Goal: Information Seeking & Learning: Learn about a topic

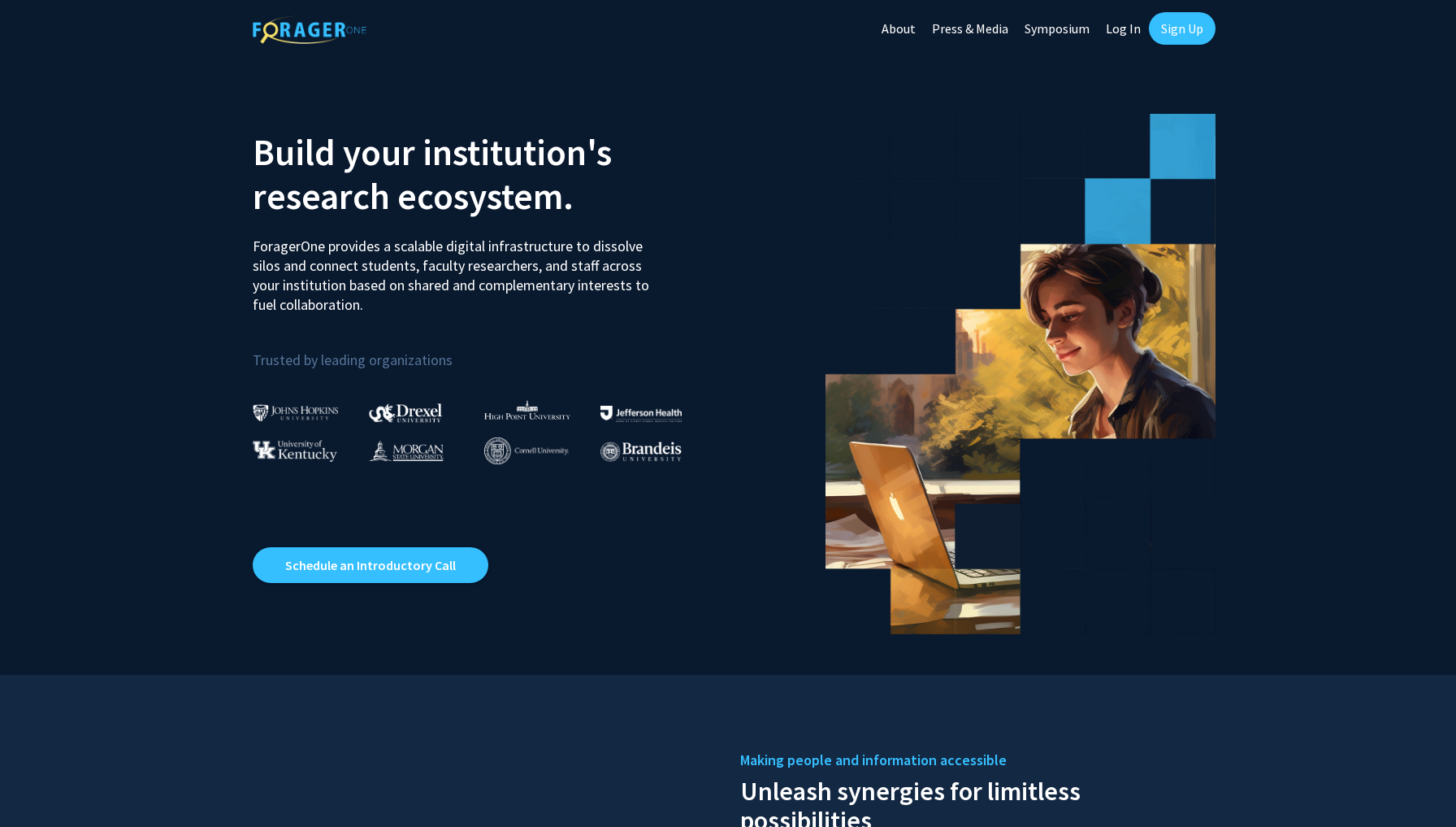
click at [1121, 18] on link "Log In" at bounding box center [1123, 29] width 52 height 57
select select
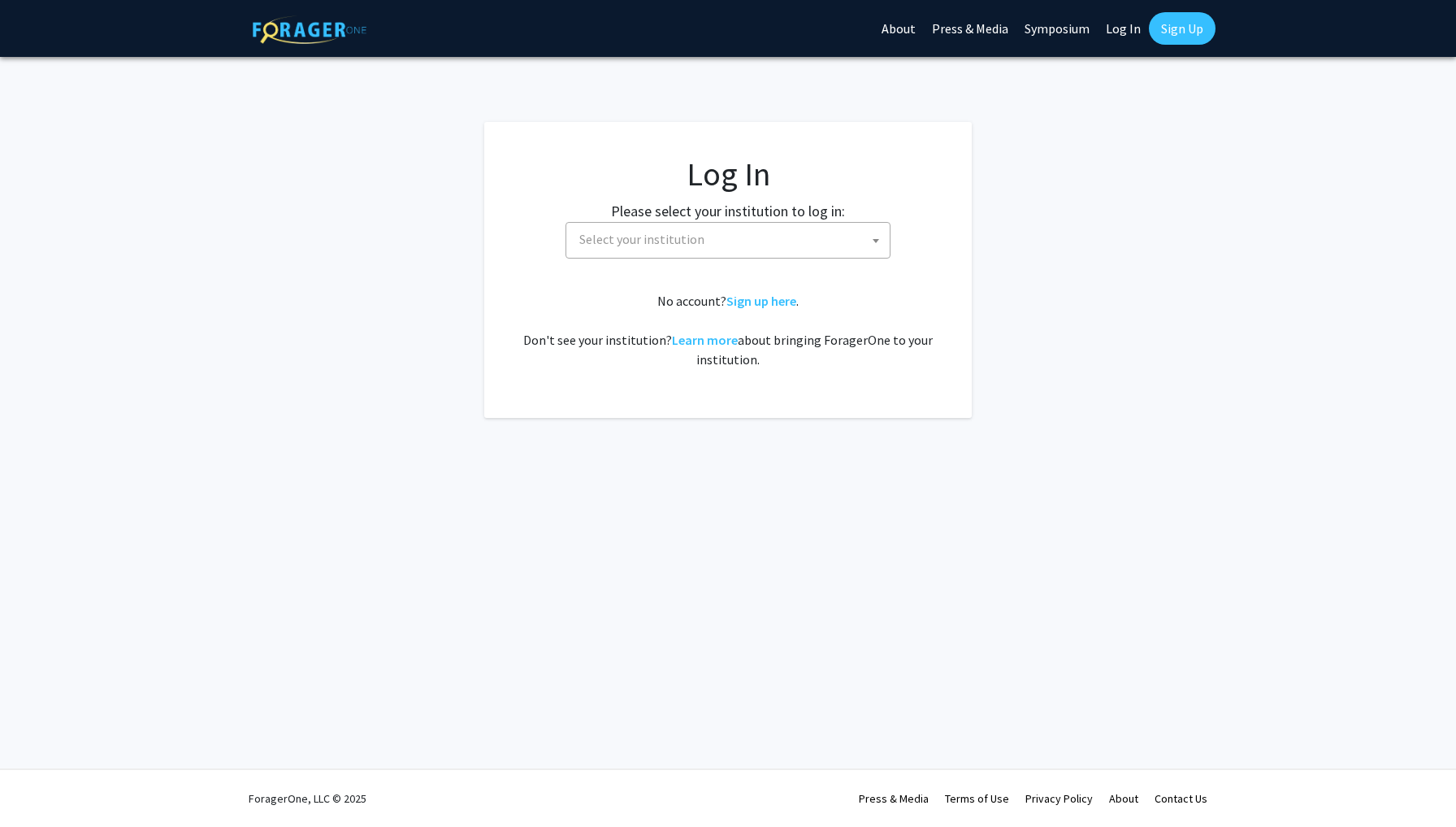
click at [616, 241] on span "Select your institution" at bounding box center [642, 239] width 125 height 16
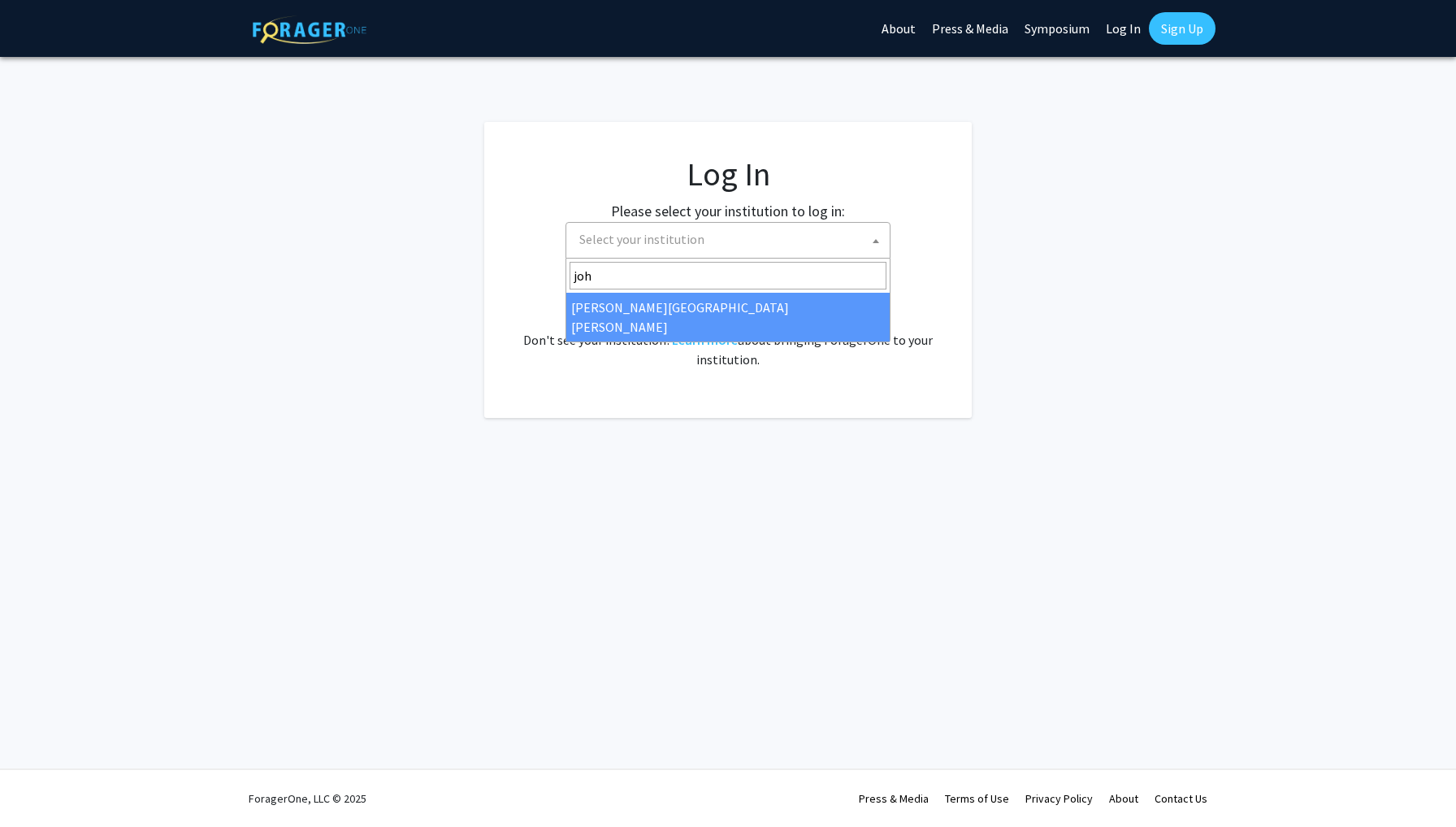
type input "john"
select select "1"
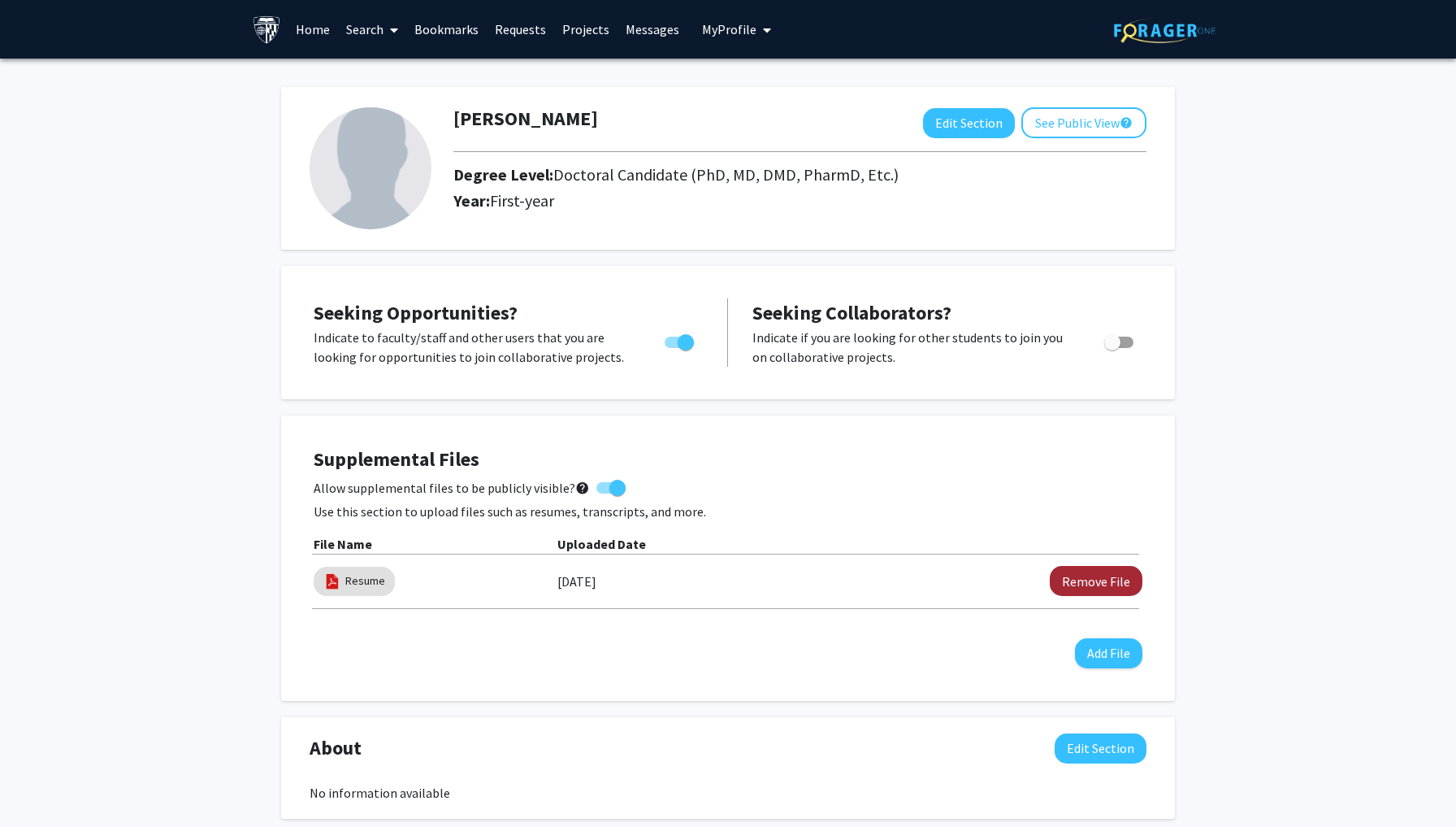
click at [1081, 582] on button "Remove File" at bounding box center [1095, 581] width 92 height 30
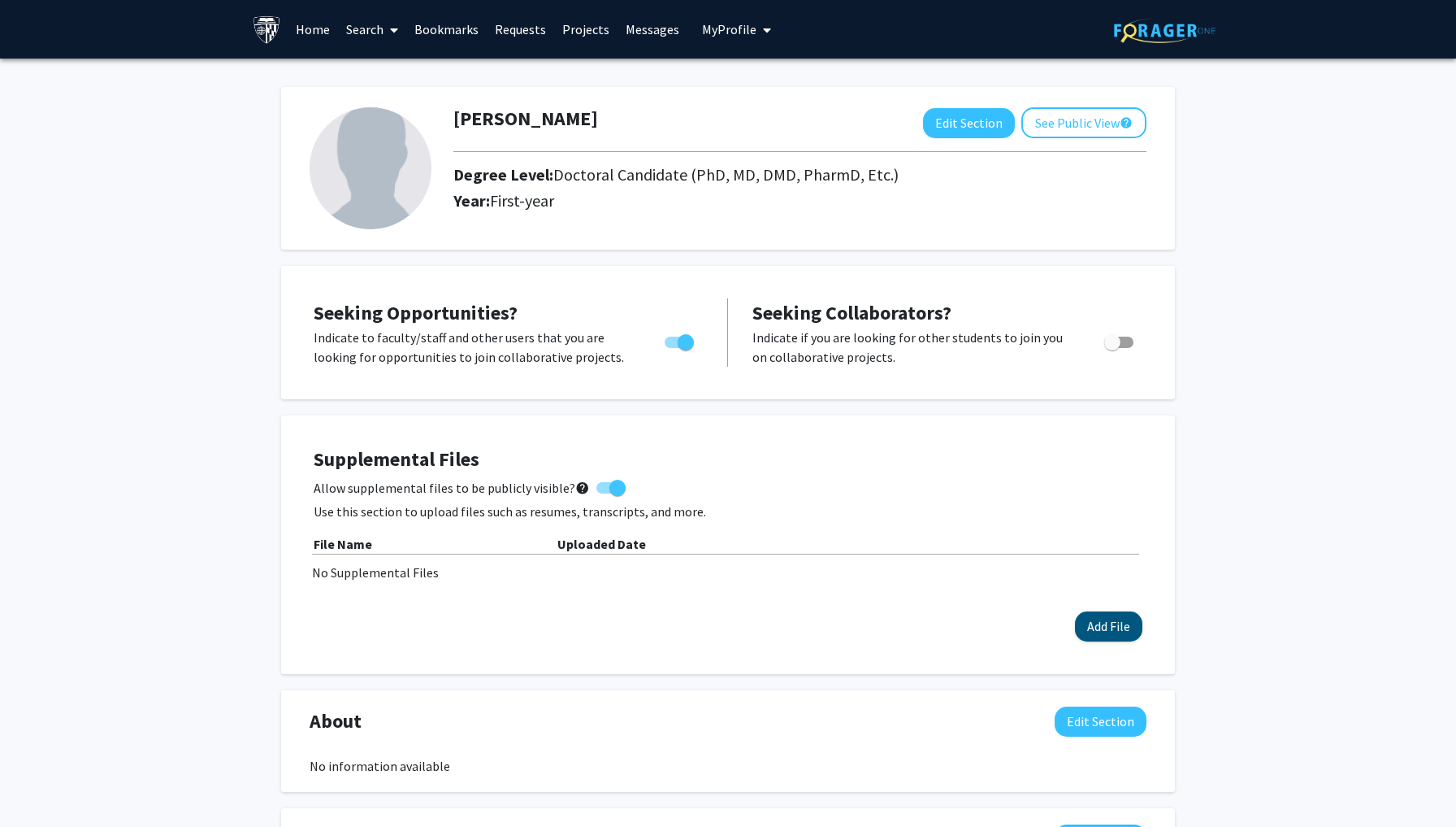
click at [1101, 627] on button "Add File" at bounding box center [1109, 626] width 67 height 30
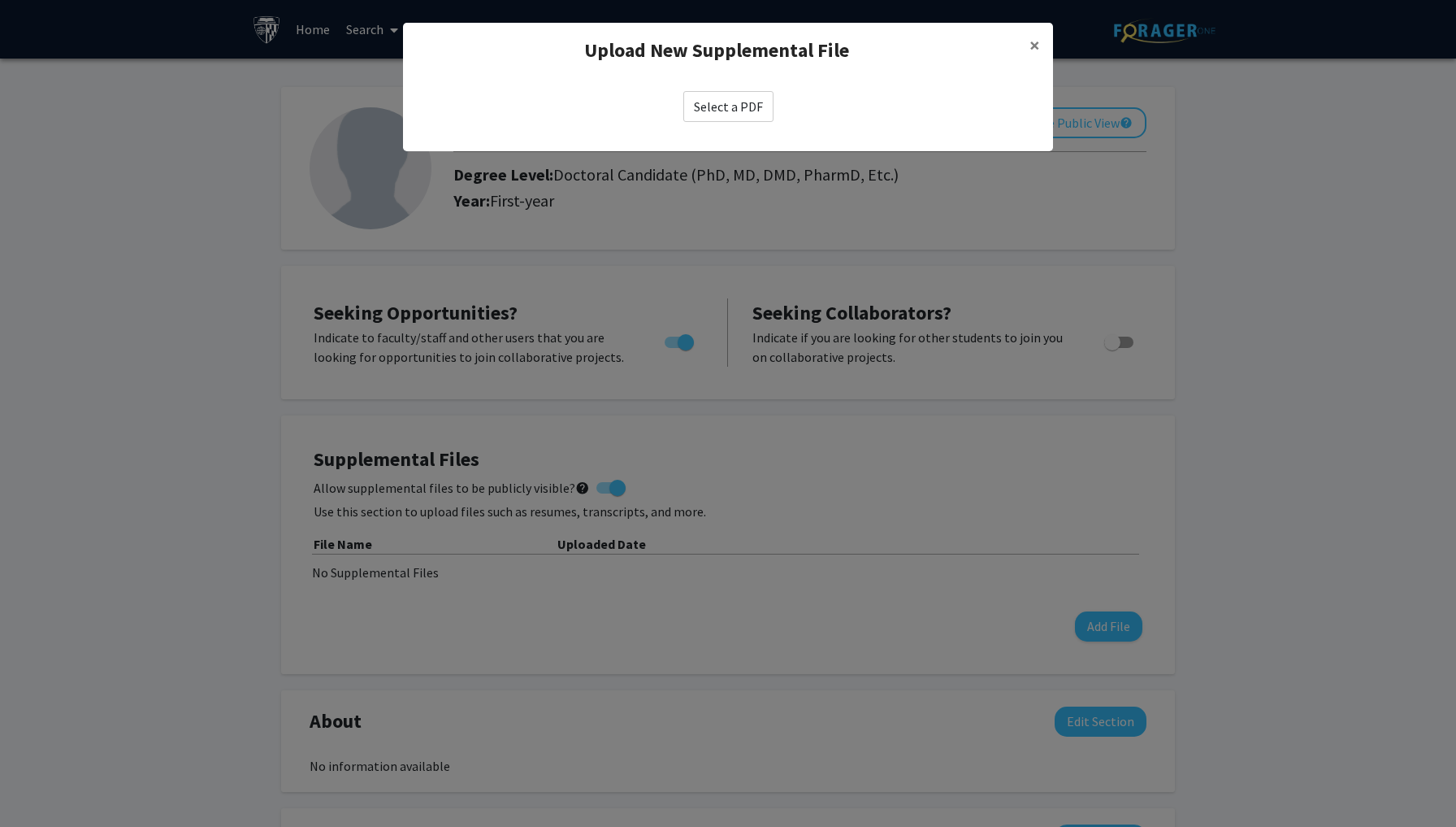
click at [733, 94] on label "Select a PDF" at bounding box center [728, 106] width 90 height 31
click at [0, 0] on input "Select a PDF" at bounding box center [0, 0] width 0 height 0
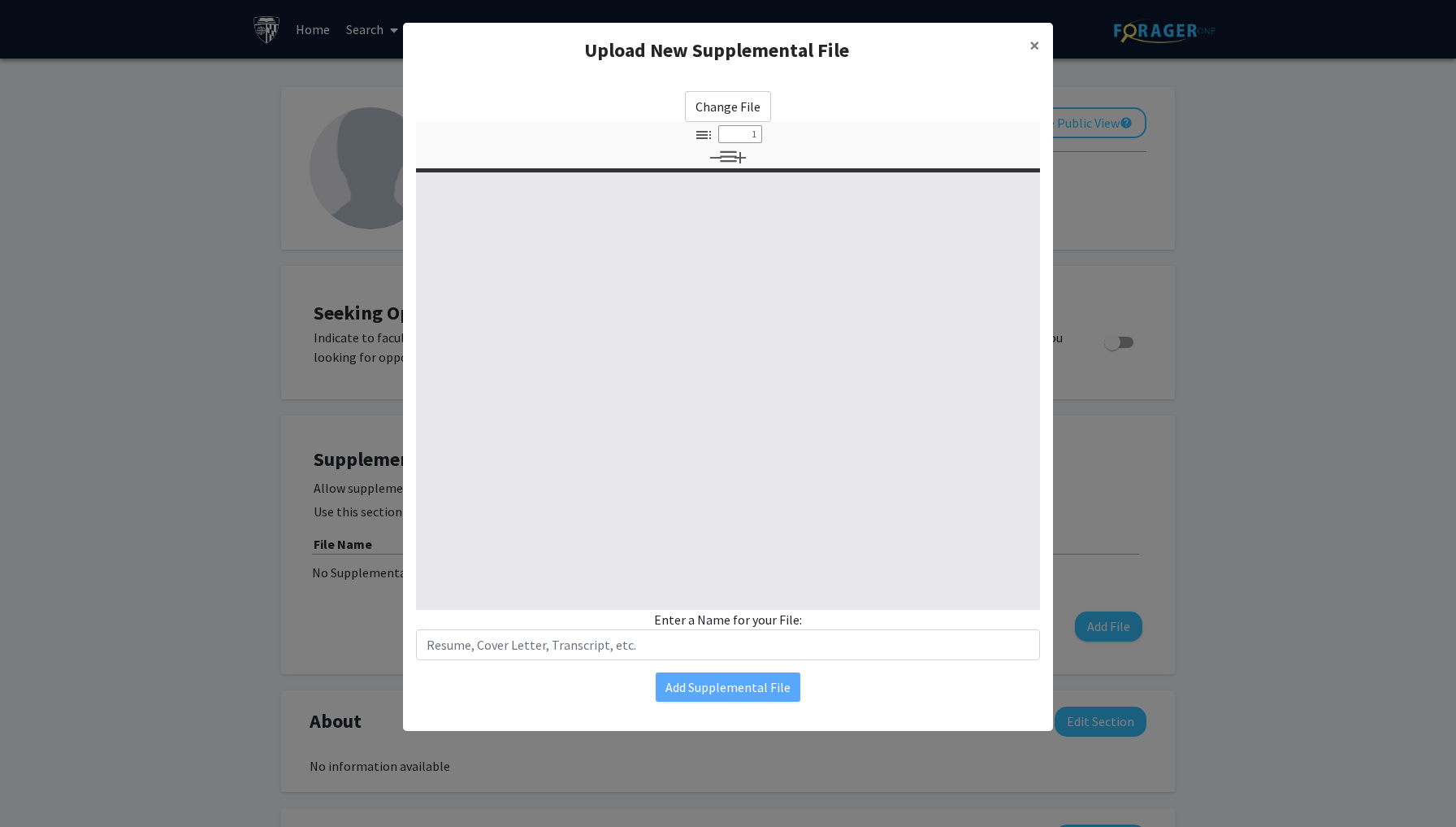
select select "custom"
type input "0"
select select "custom"
type input "1"
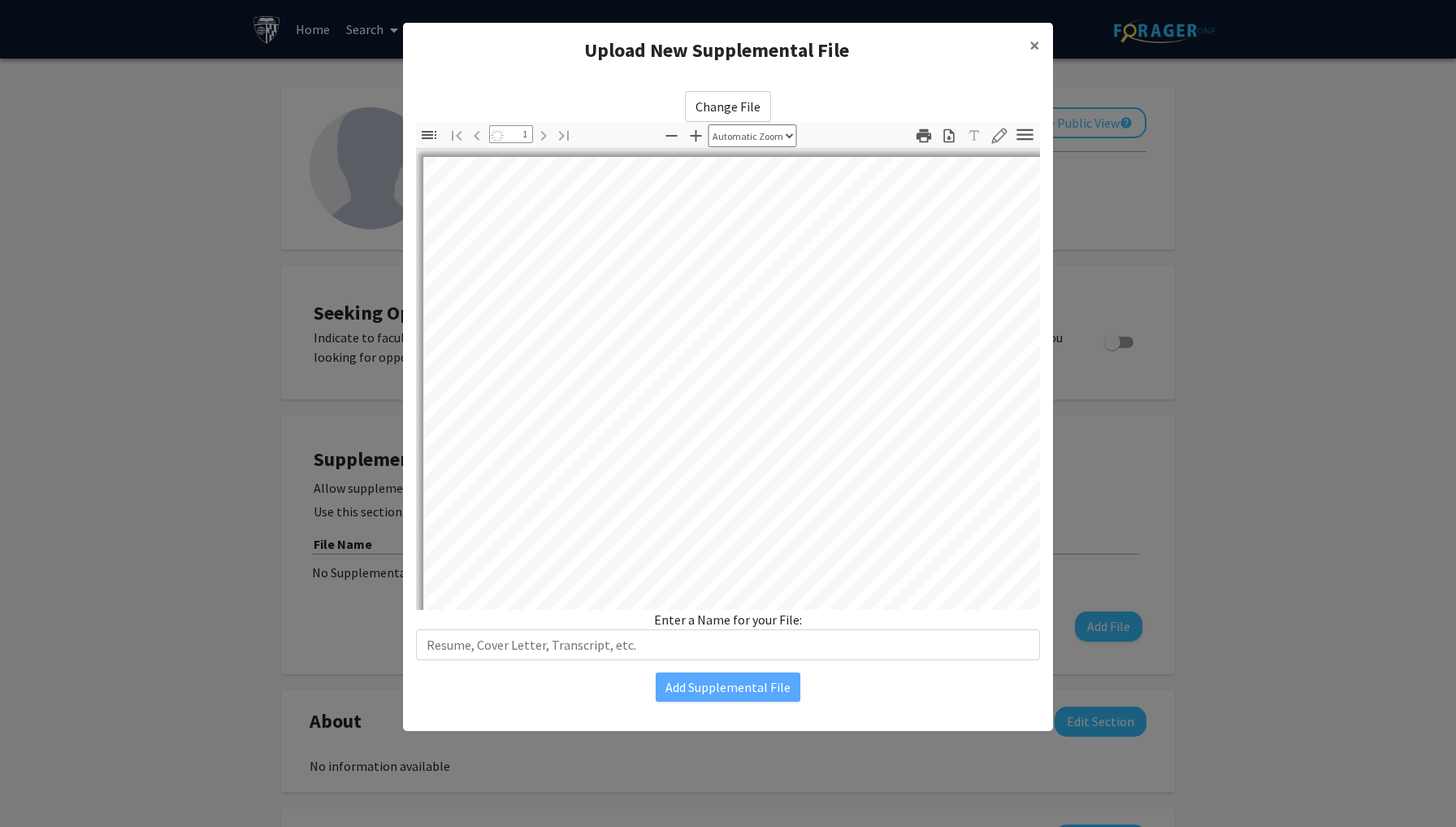
select select "auto"
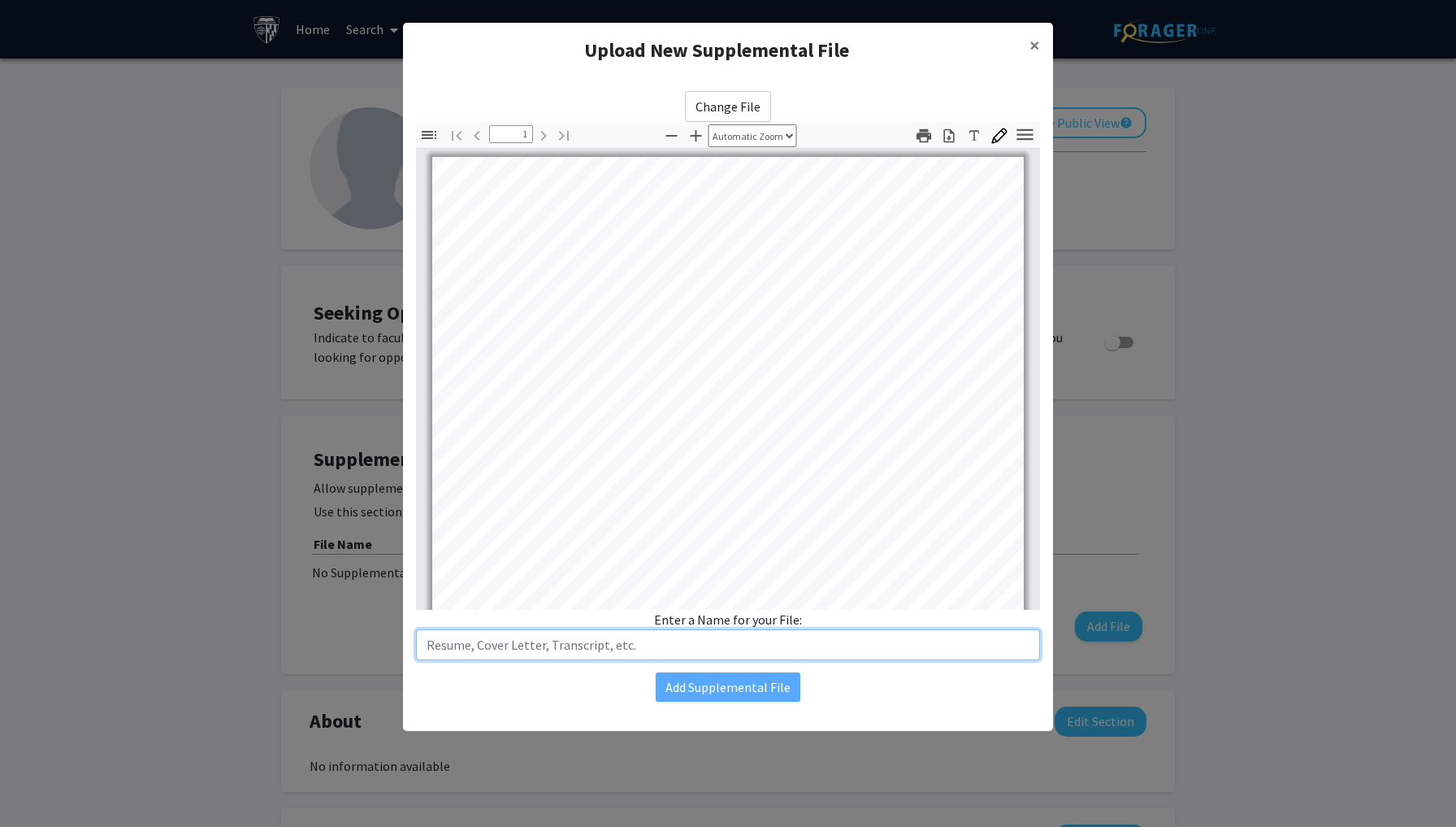
click at [548, 645] on input "text" at bounding box center [728, 645] width 624 height 31
type input "Resume"
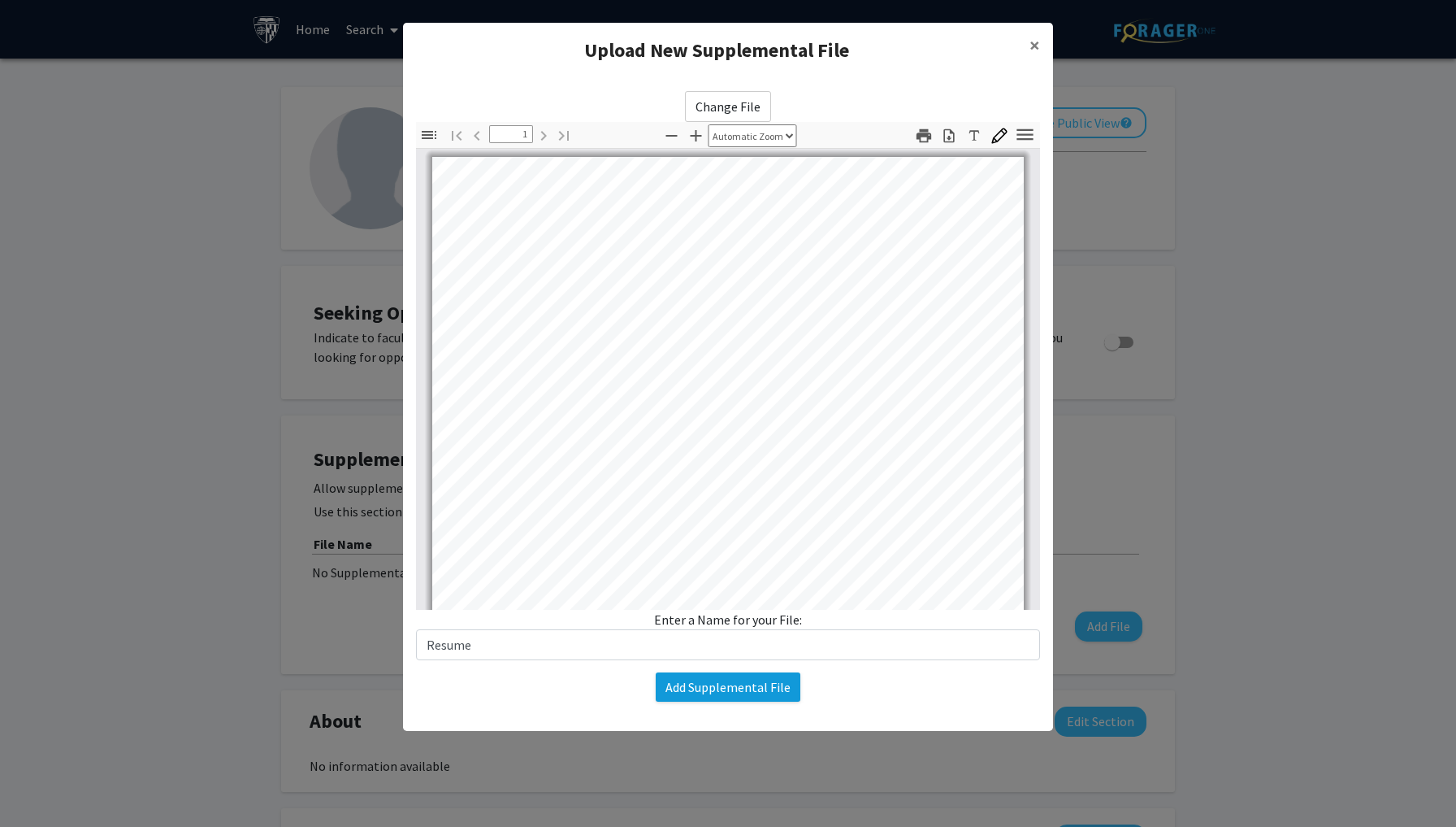
click at [698, 694] on button "Add Supplemental File" at bounding box center [728, 687] width 145 height 29
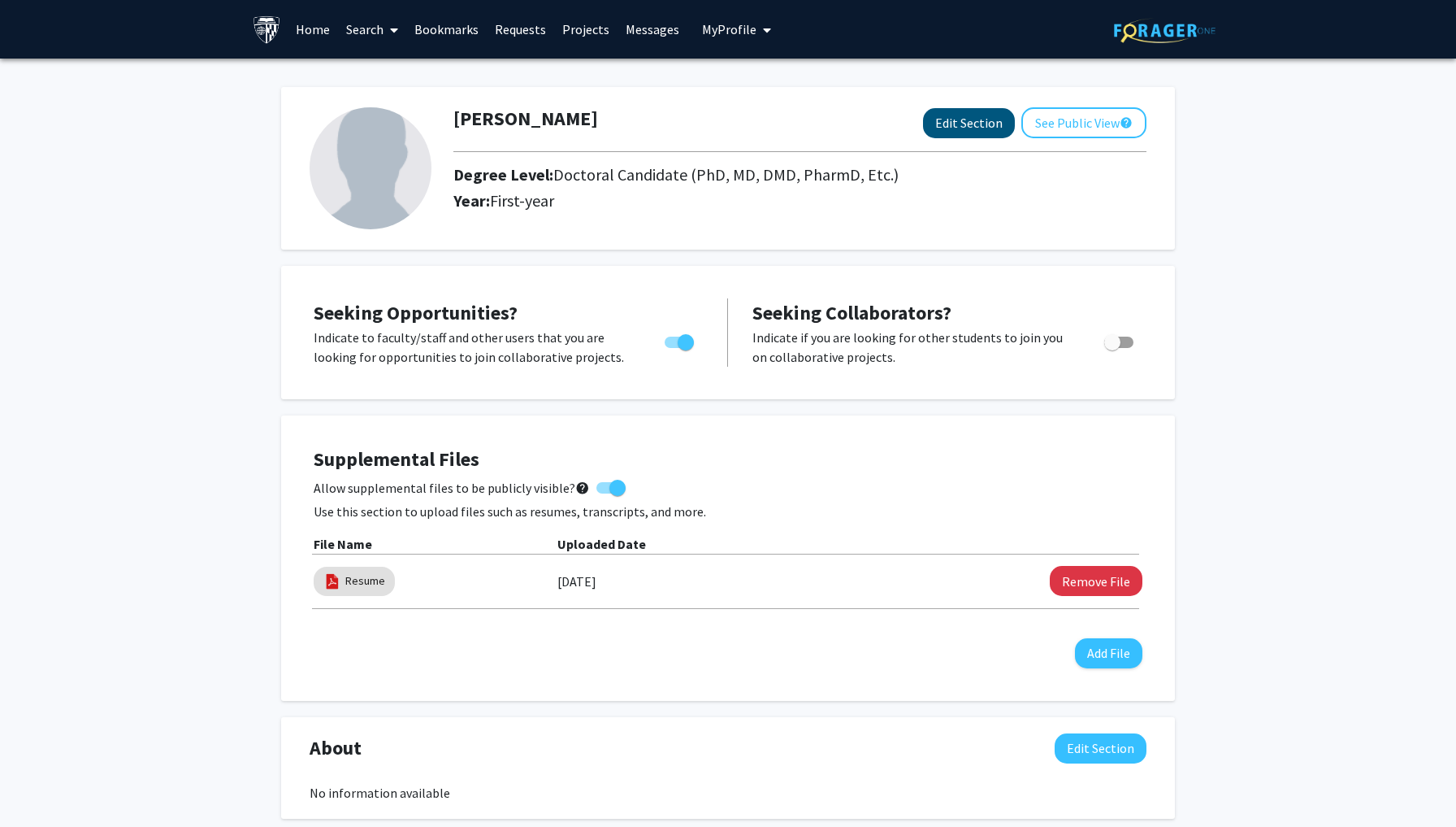
click at [984, 128] on button "Edit Section" at bounding box center [969, 123] width 92 height 30
select select
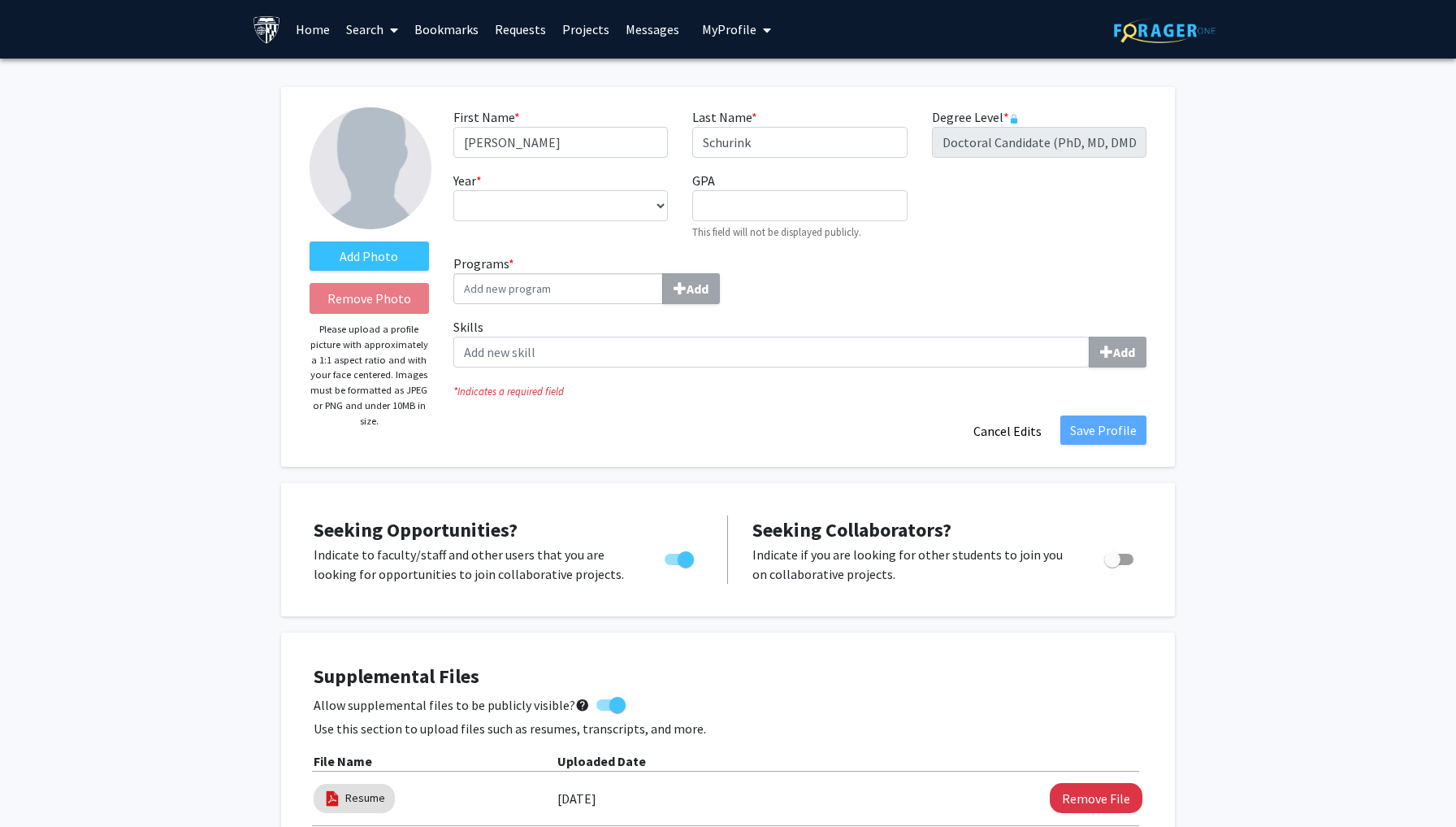
click at [1010, 127] on label "Degree Level * required" at bounding box center [975, 117] width 87 height 20
click at [1010, 123] on icon "This information is provided and automatically updated by Johns Hopkins Univers…" at bounding box center [1014, 119] width 10 height 10
click at [493, 189] on div "Year * required --- First Year Second Year Third Year Fourth Year Fifth Year Si…" at bounding box center [561, 205] width 239 height 70
click at [302, 28] on link "Home" at bounding box center [313, 29] width 51 height 57
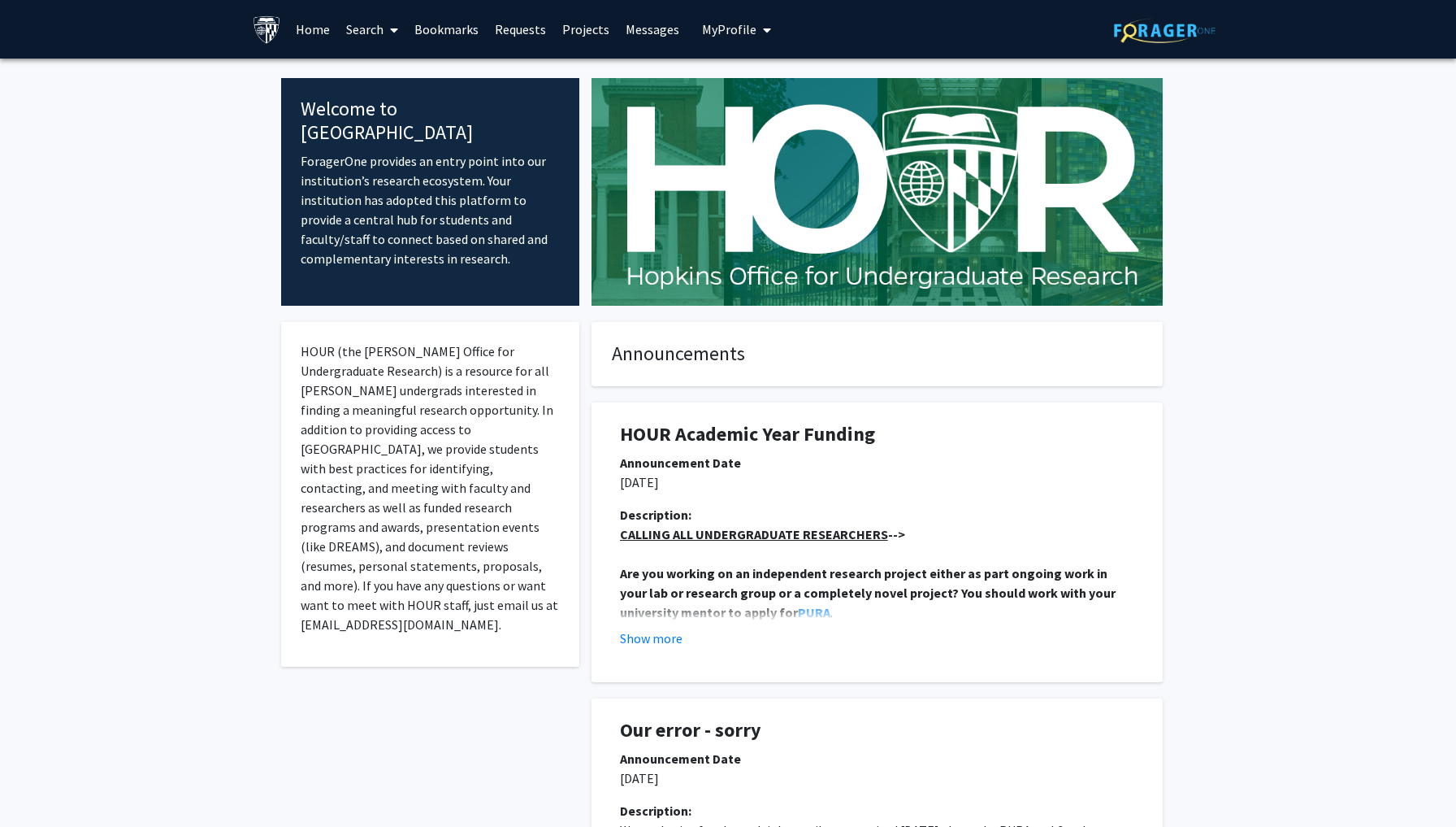
click at [584, 29] on link "Projects" at bounding box center [586, 29] width 64 height 57
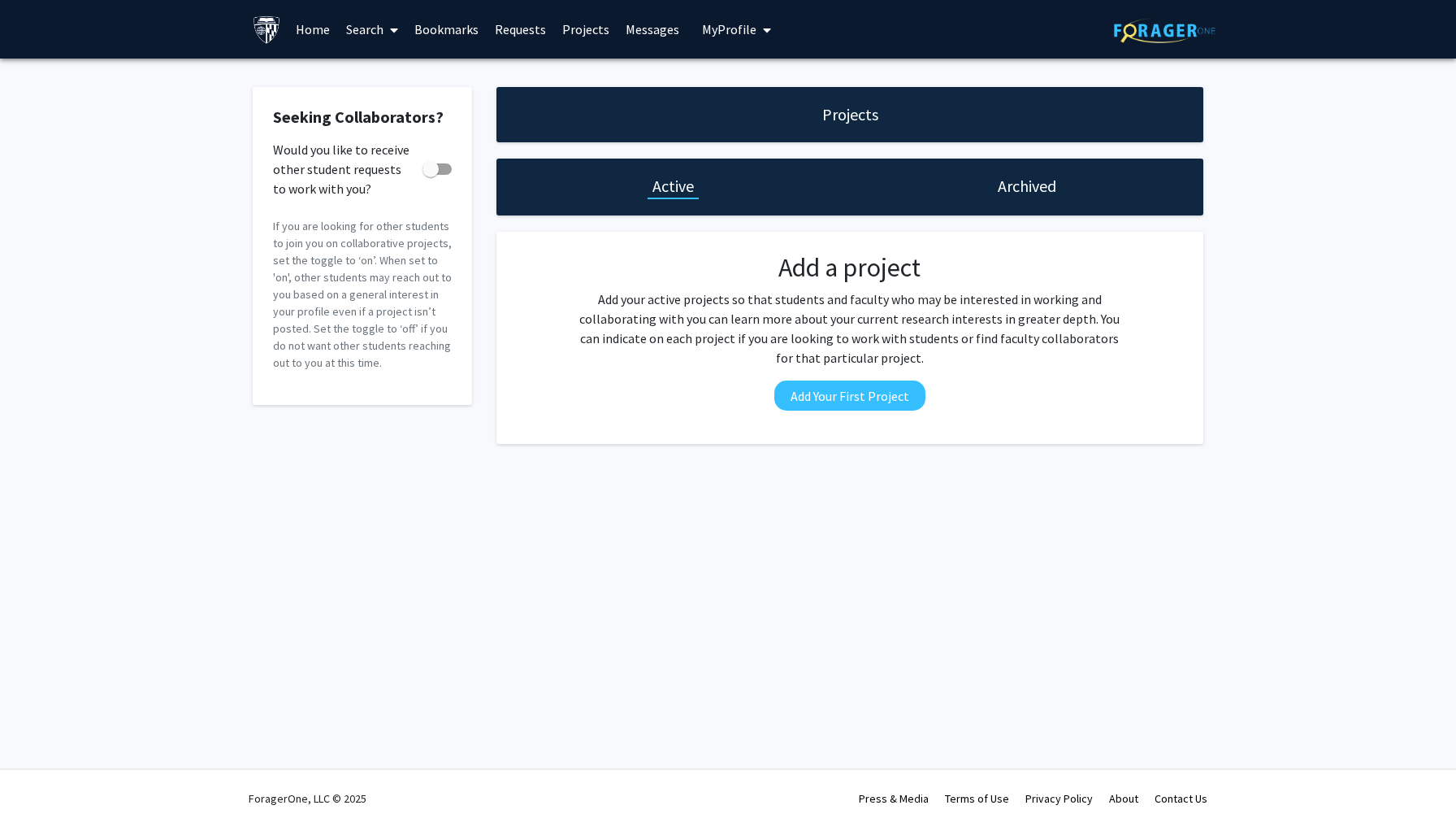
click at [334, 34] on link "Home" at bounding box center [313, 29] width 51 height 57
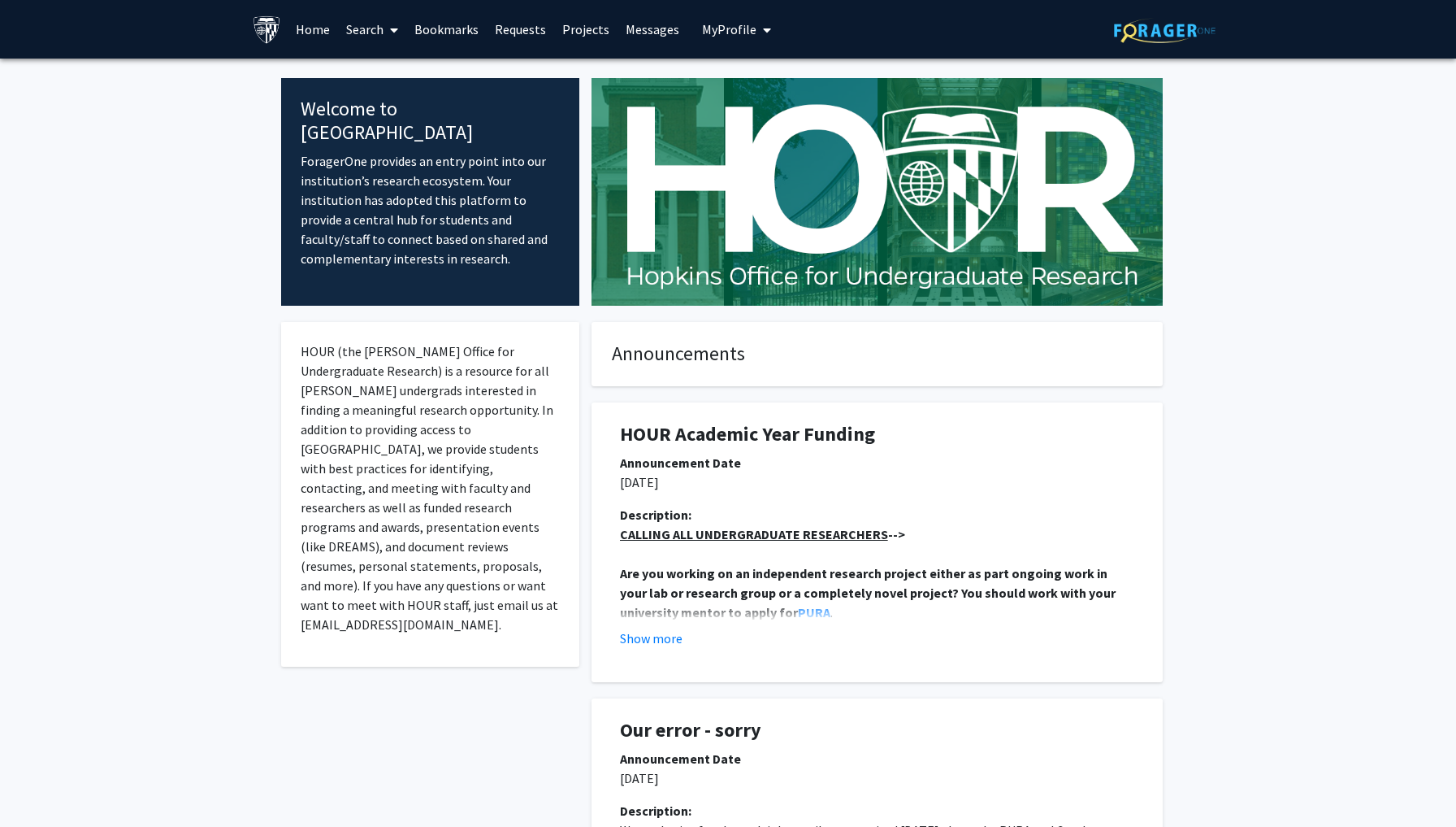
click at [374, 33] on link "Search" at bounding box center [371, 29] width 68 height 57
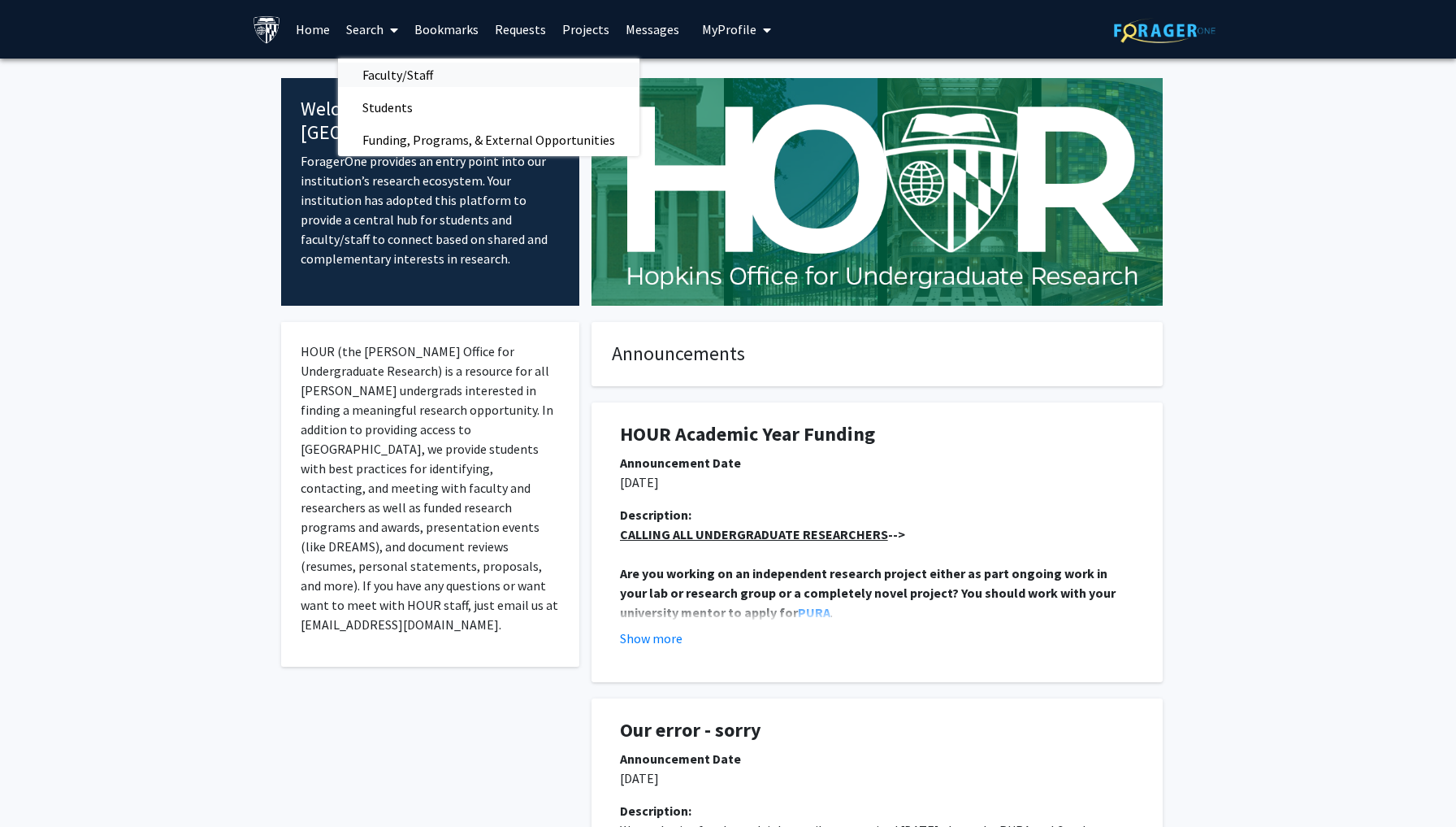
click at [388, 81] on span "Faculty/Staff" at bounding box center [397, 75] width 119 height 33
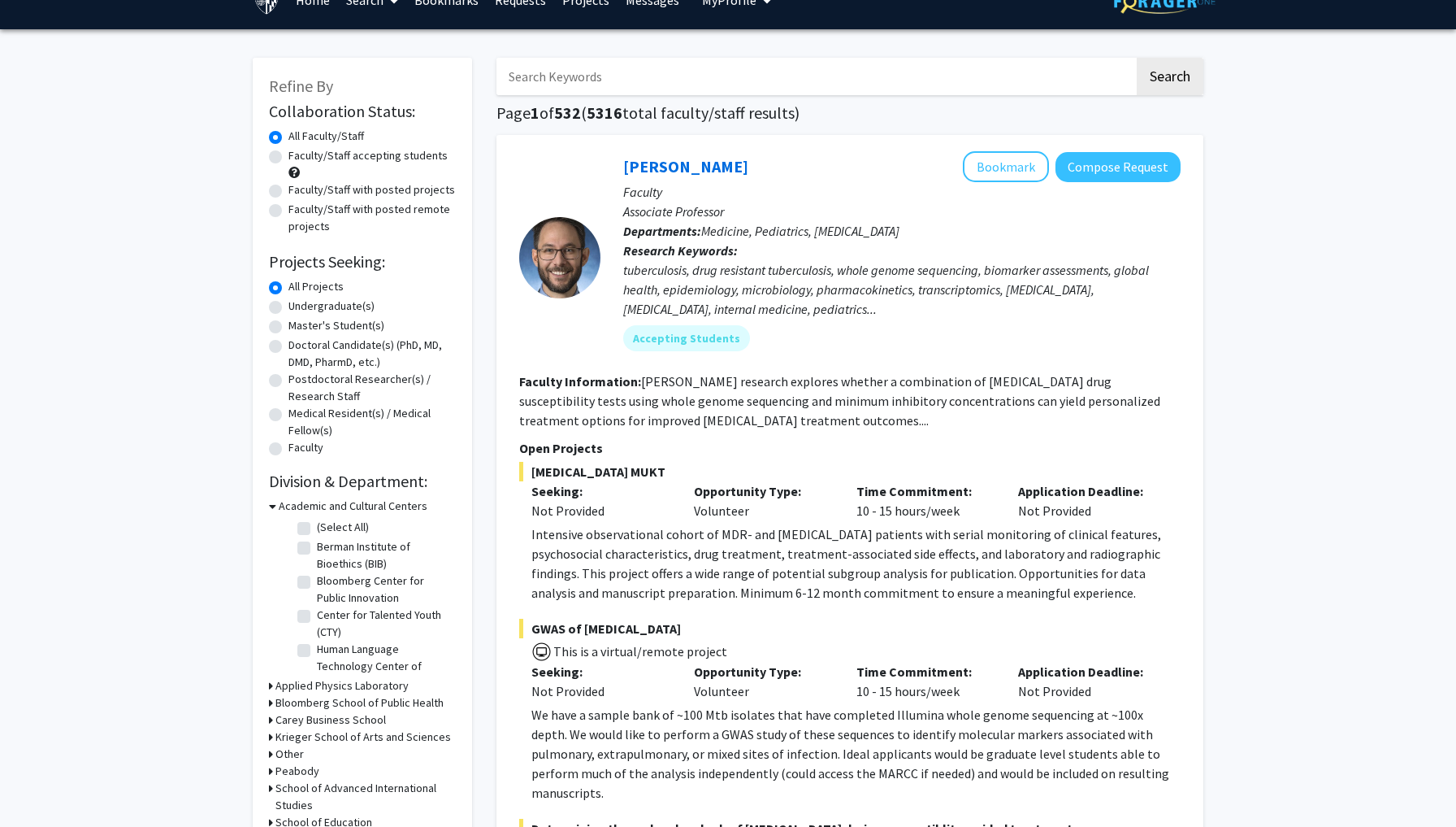
scroll to position [31, 0]
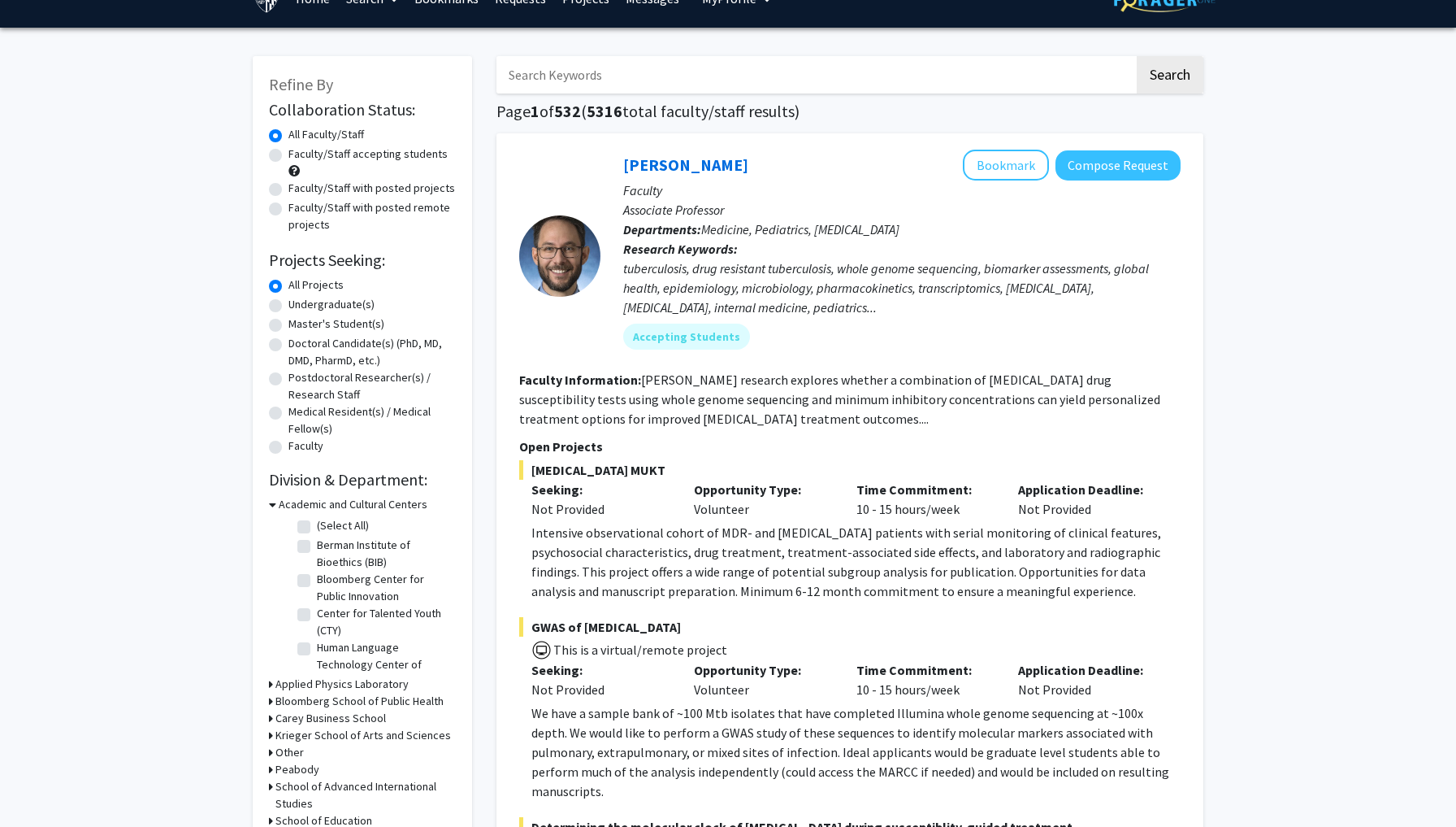
click at [289, 326] on label "Master's Student(s)" at bounding box center [336, 324] width 96 height 17
click at [289, 326] on input "Master's Student(s)" at bounding box center [293, 321] width 11 height 11
radio input "true"
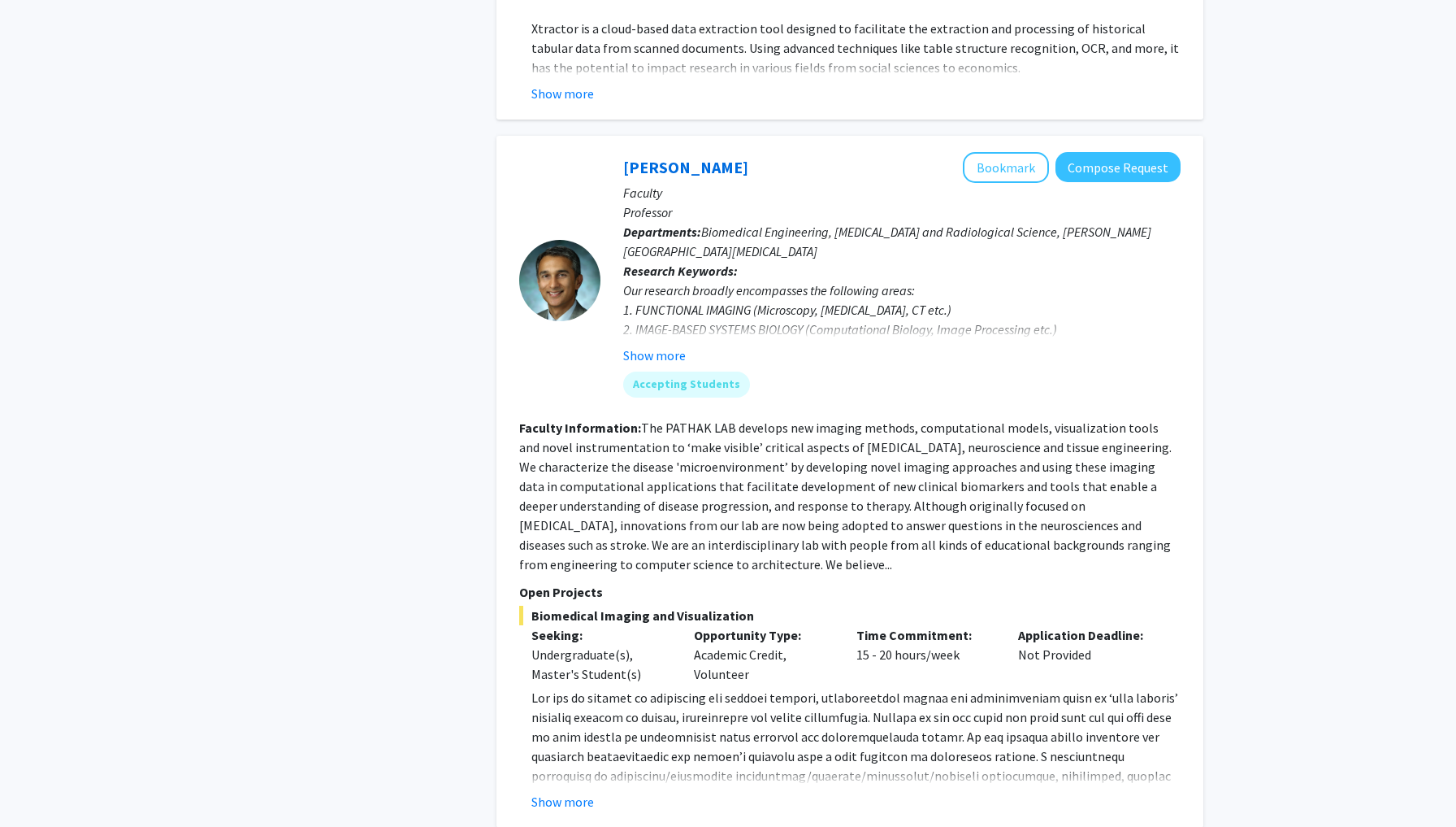
scroll to position [7255, 0]
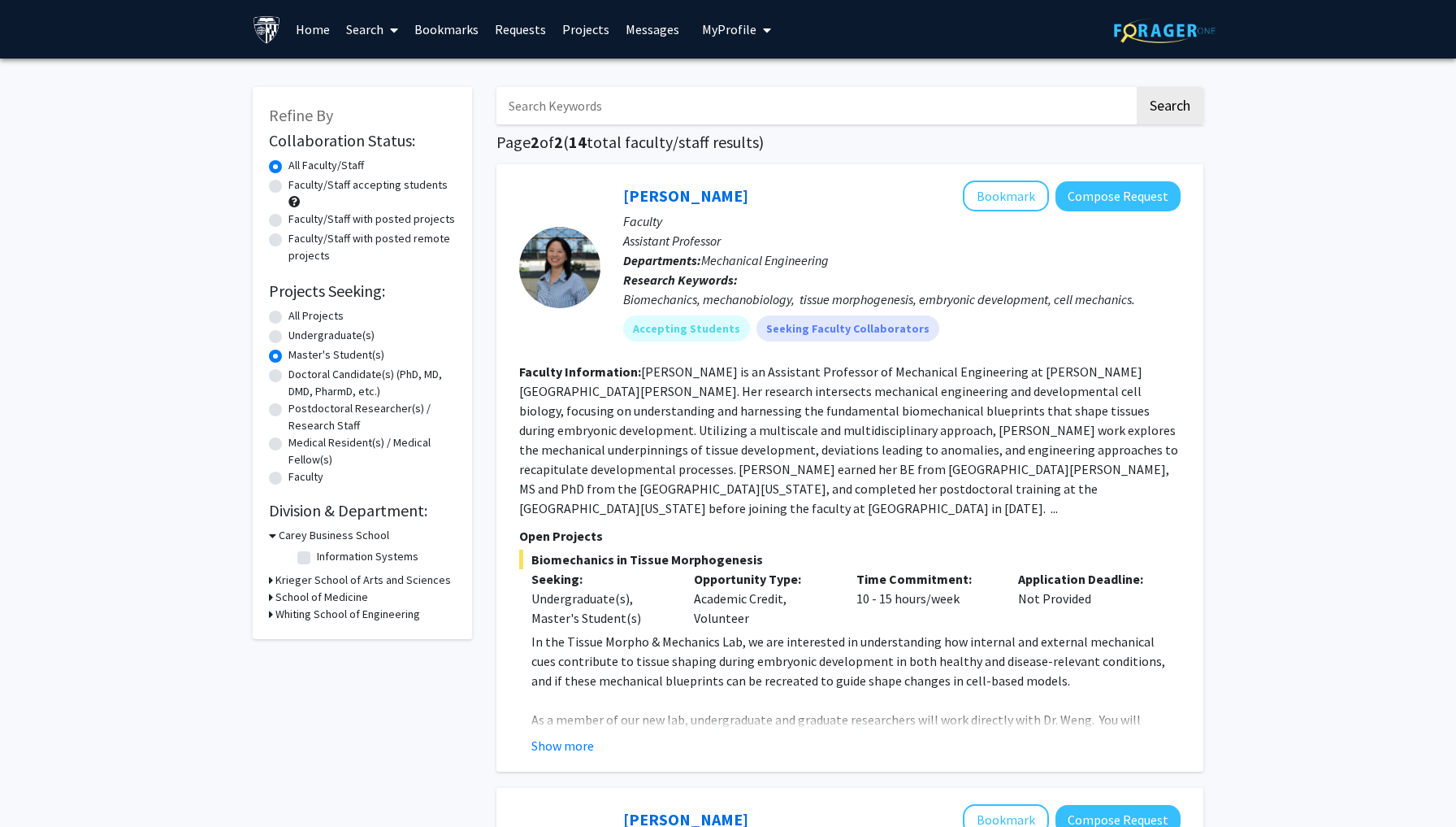
click at [289, 319] on label "All Projects" at bounding box center [316, 316] width 56 height 17
click at [289, 318] on input "All Projects" at bounding box center [293, 312] width 11 height 11
radio input "true"
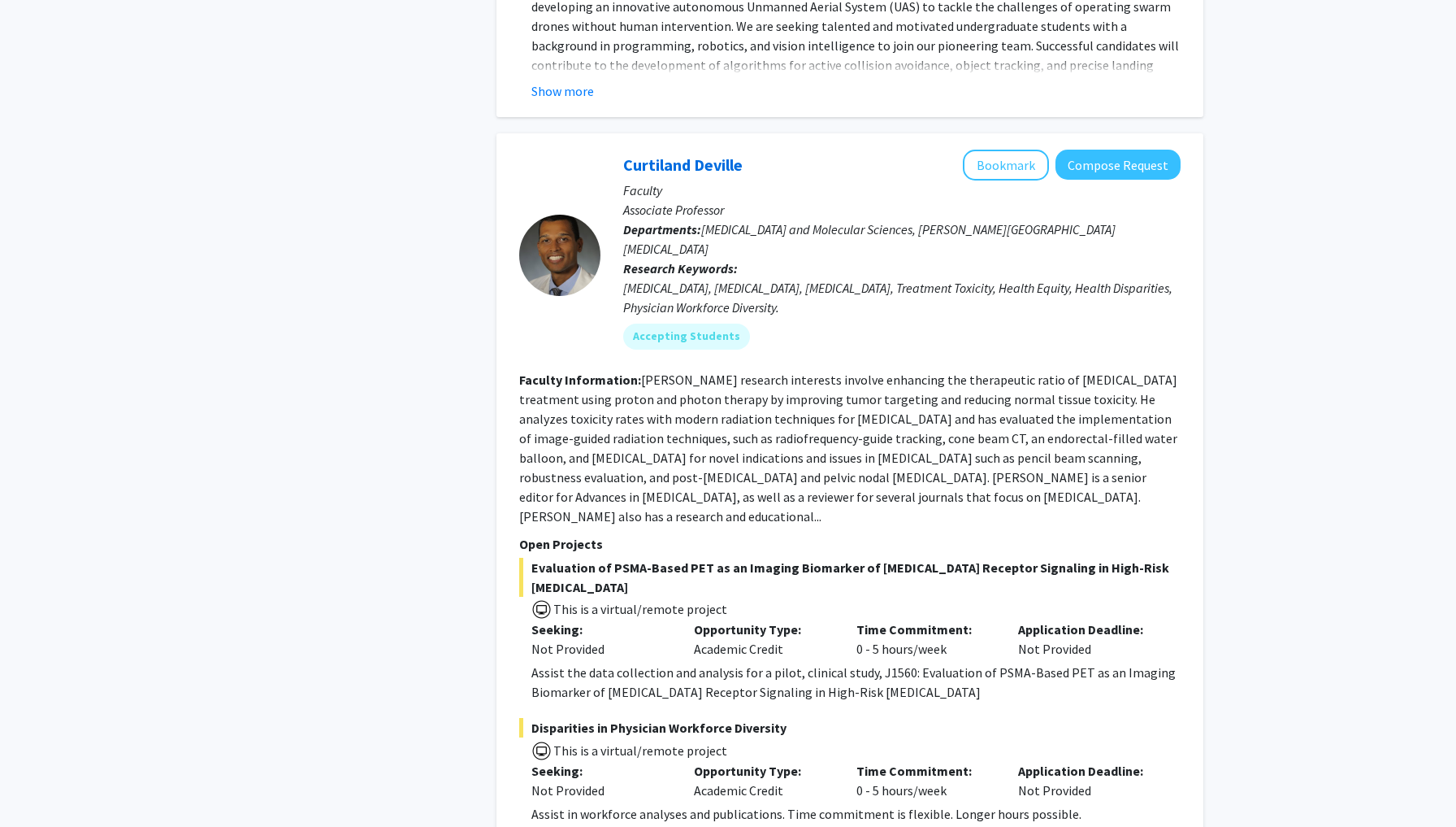
scroll to position [7615, 0]
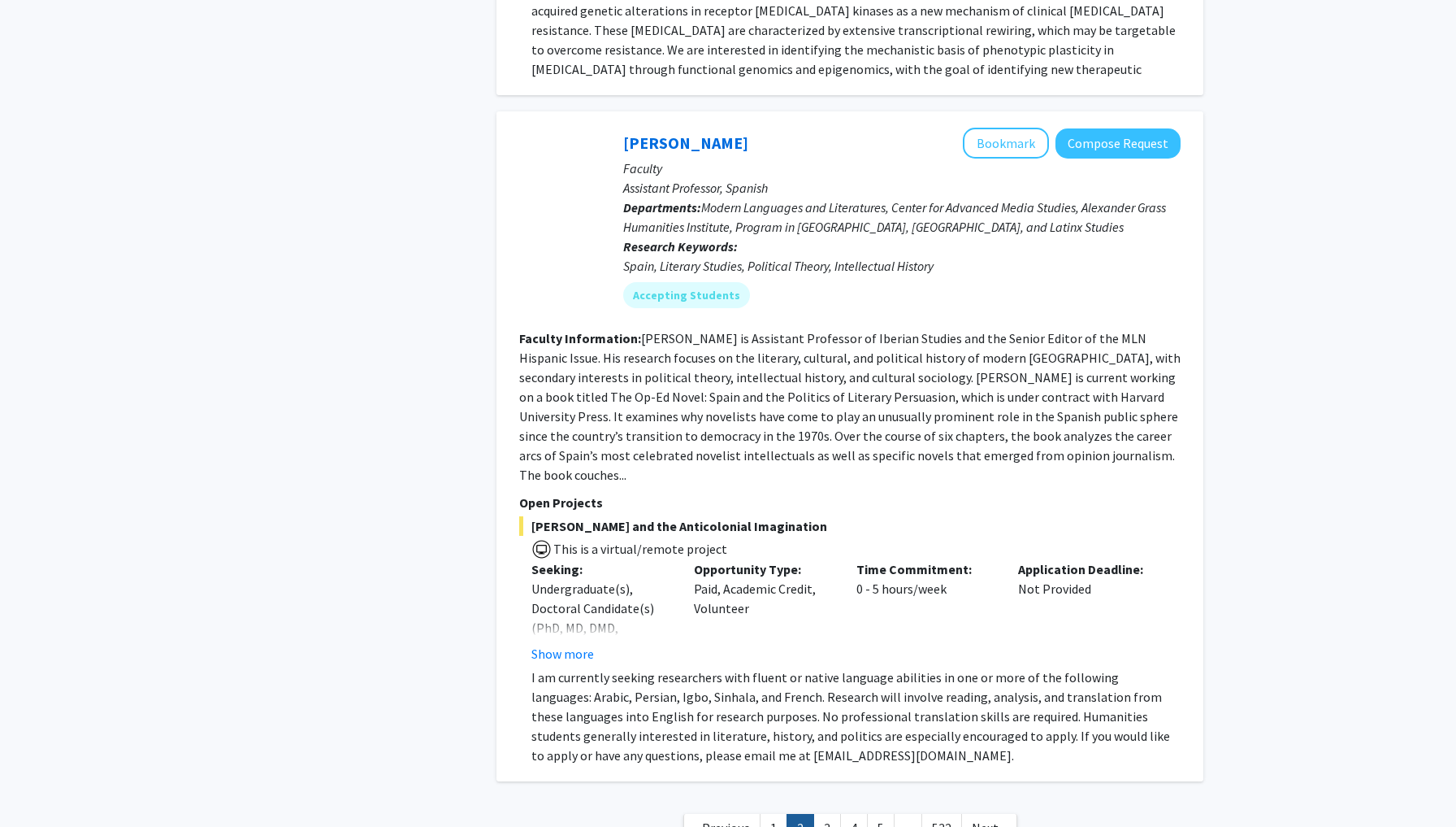
scroll to position [5763, 0]
click at [822, 815] on link "3" at bounding box center [827, 829] width 28 height 29
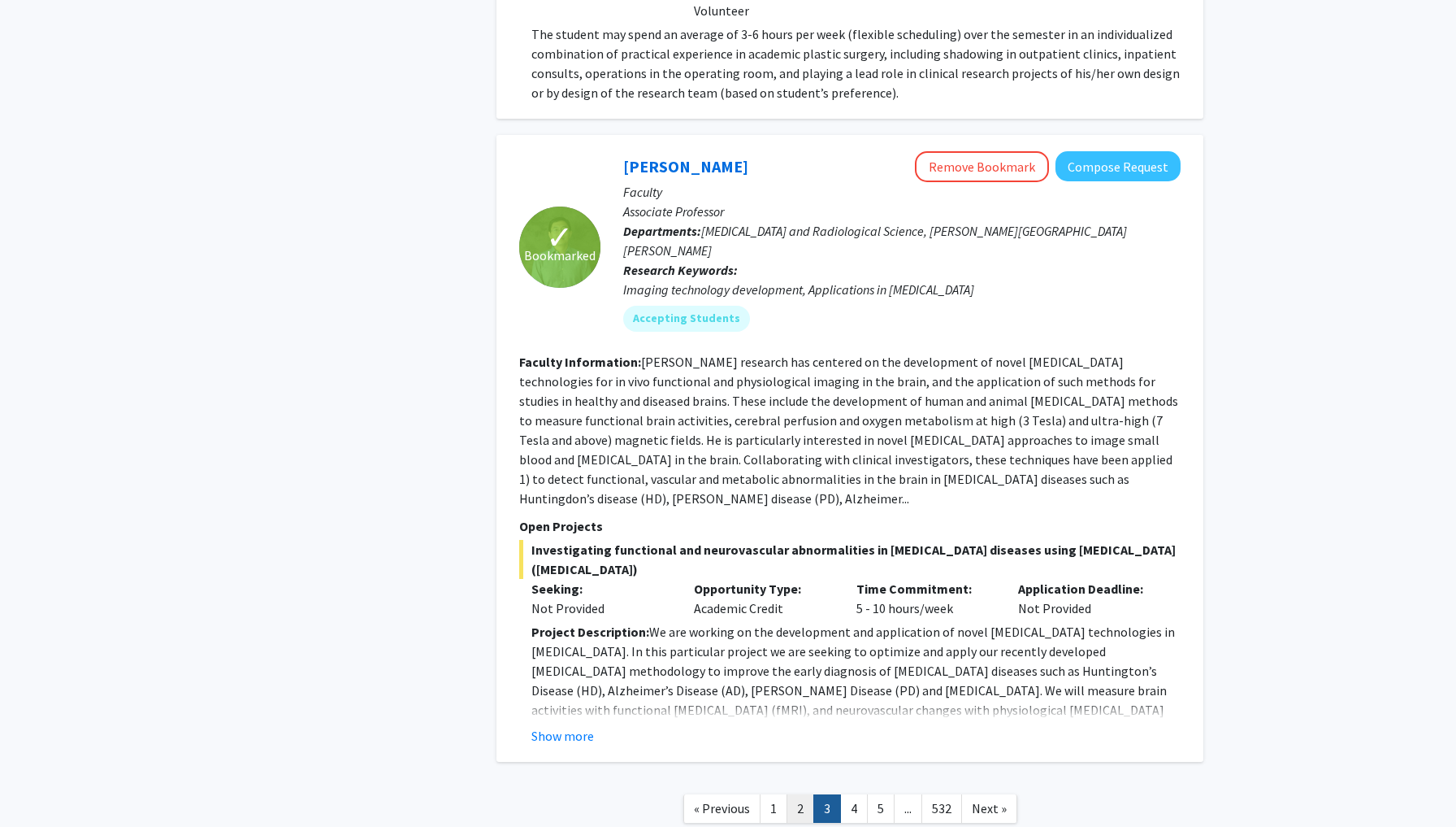
scroll to position [5575, 0]
click at [804, 795] on link "2" at bounding box center [800, 809] width 28 height 29
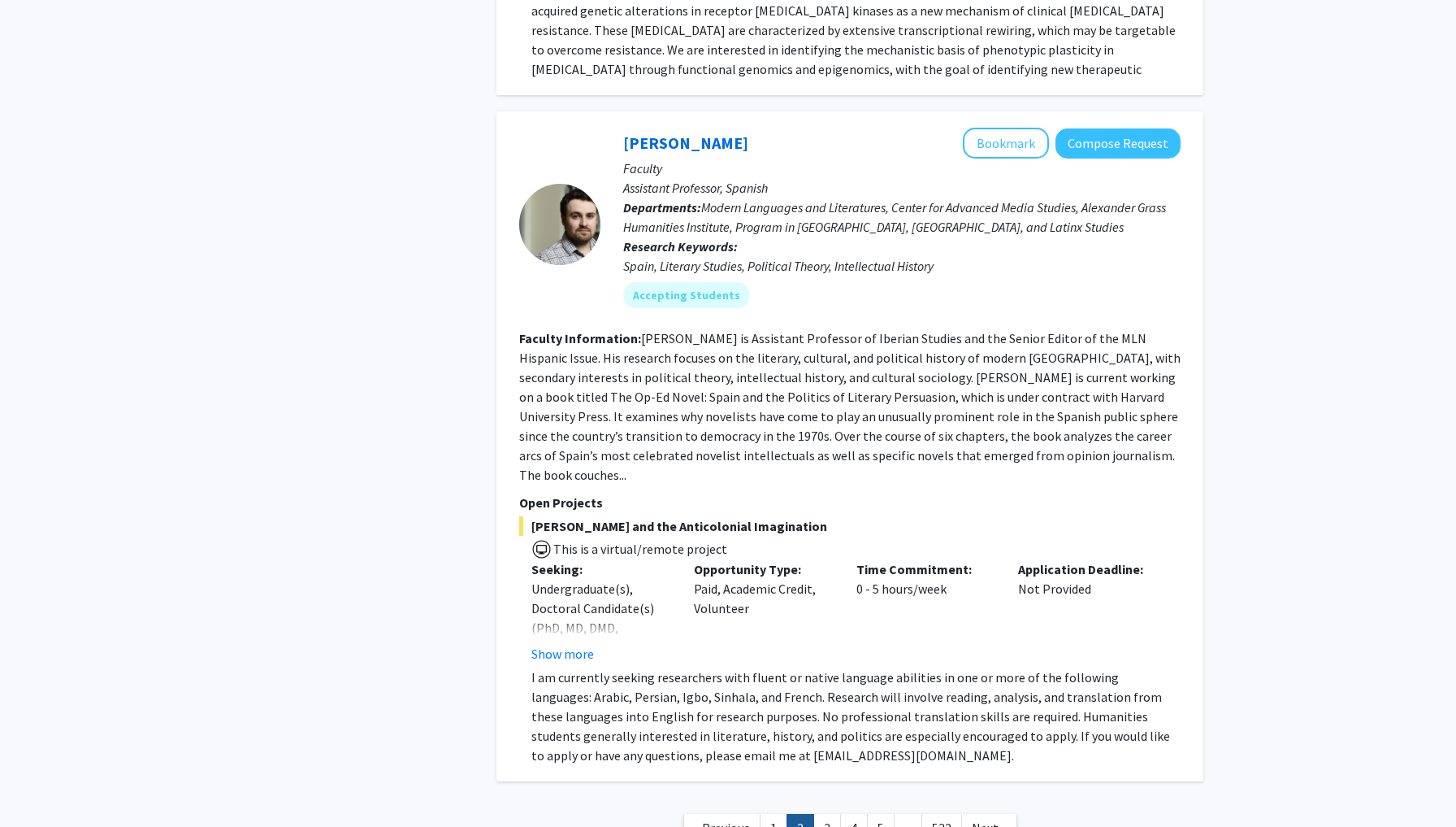
scroll to position [5763, 0]
click at [821, 815] on link "3" at bounding box center [827, 829] width 28 height 29
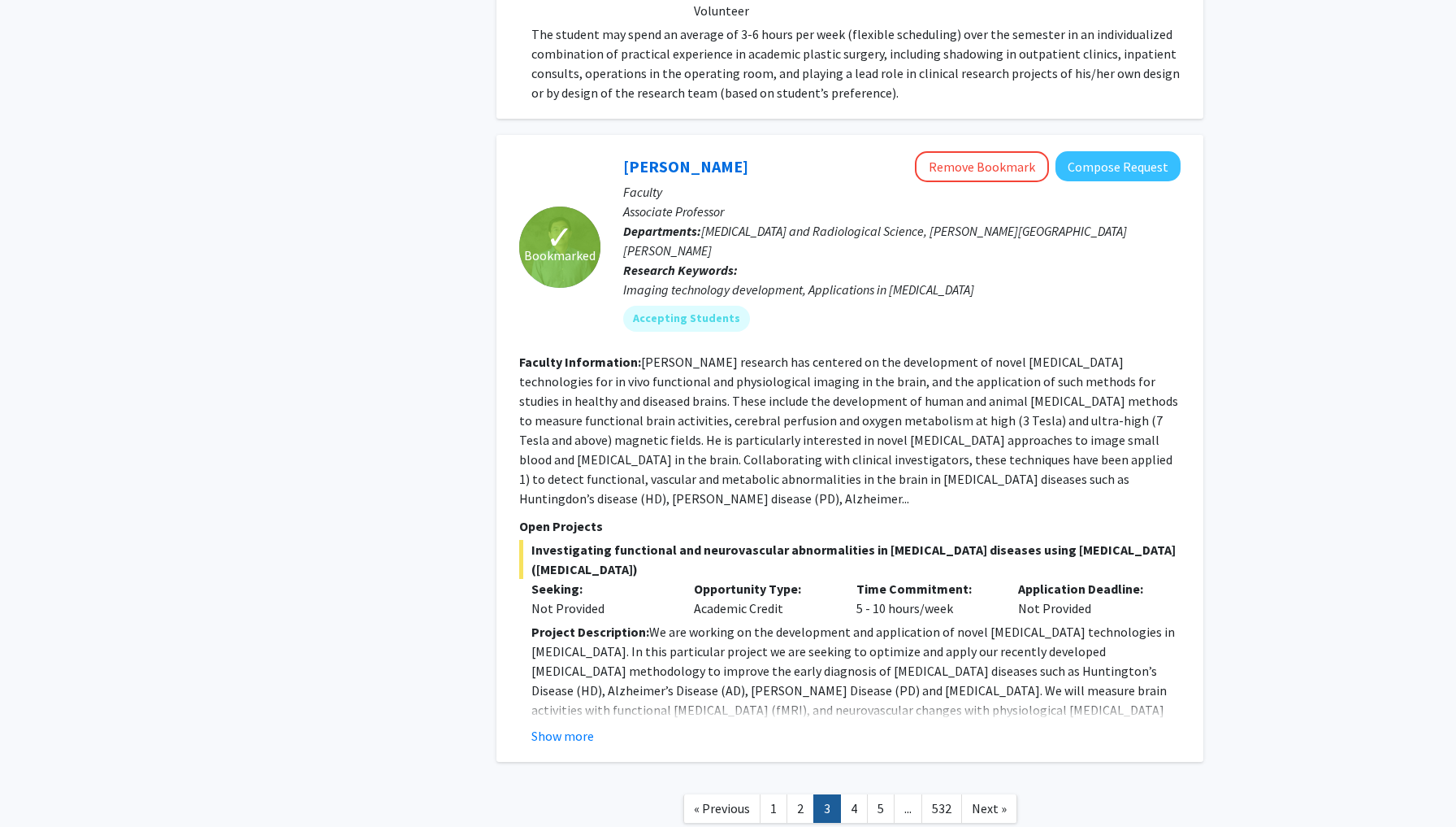
scroll to position [5575, 0]
click at [849, 795] on link "4" at bounding box center [854, 809] width 28 height 29
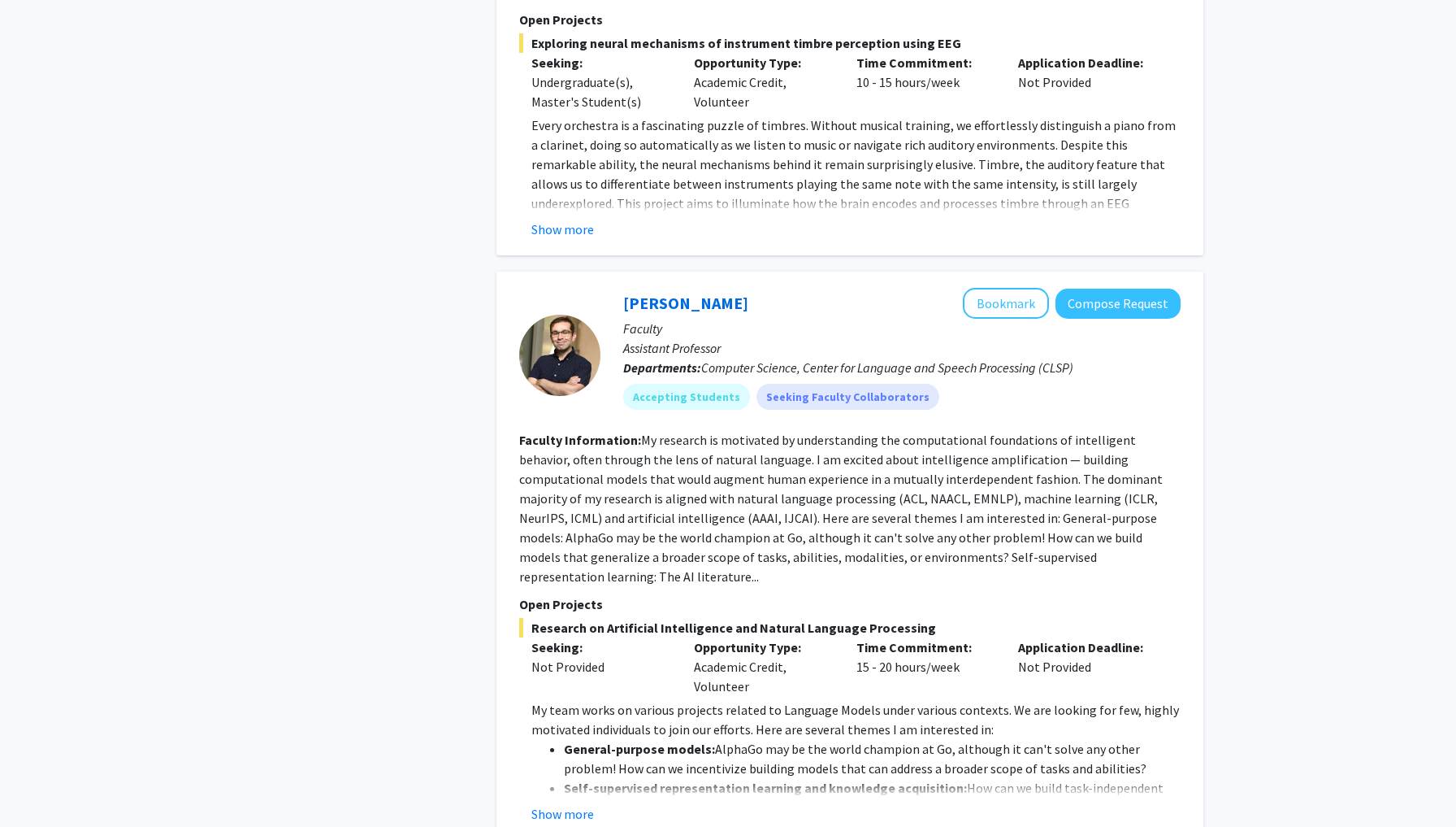
scroll to position [5719, 0]
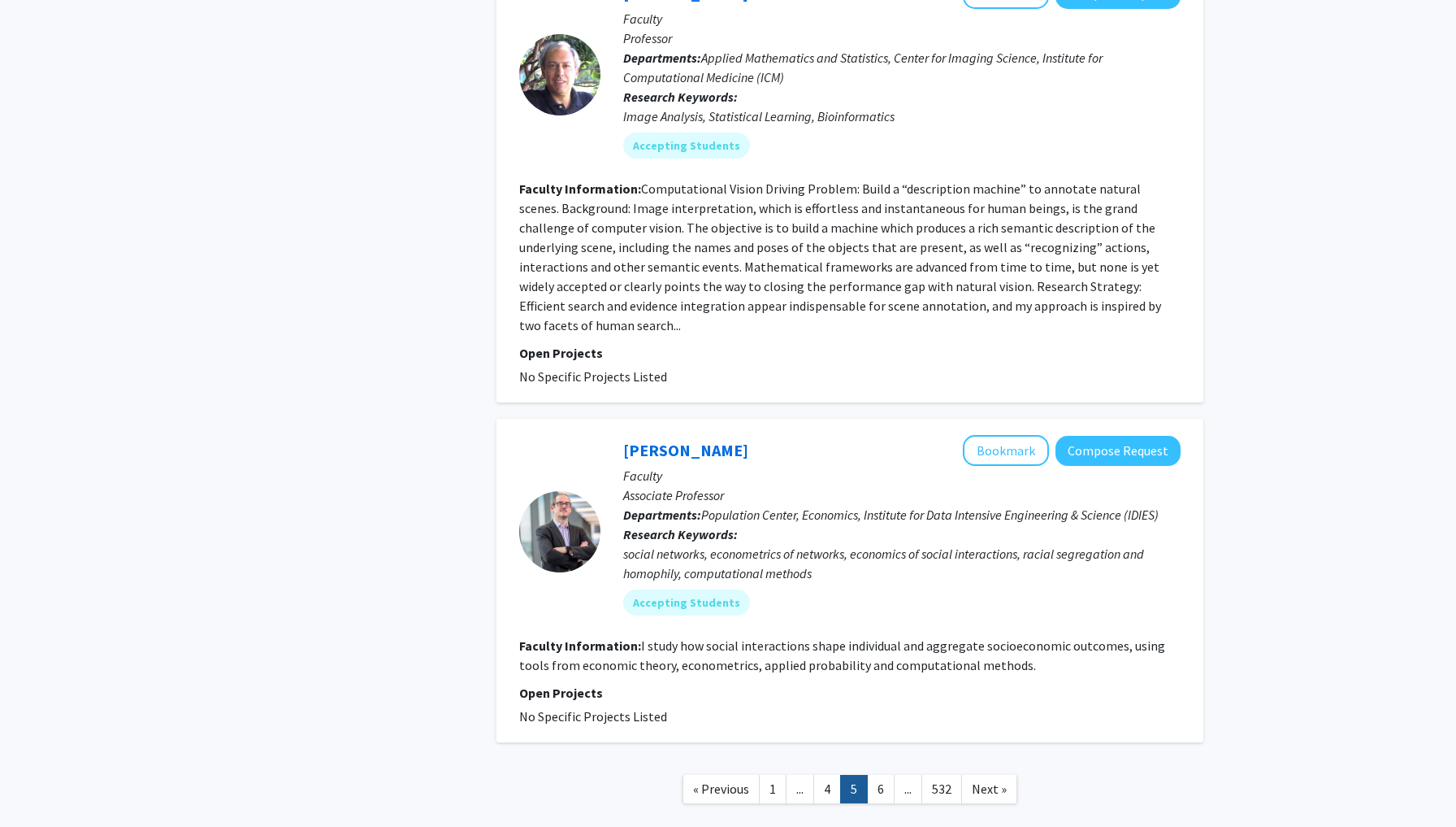
scroll to position [4699, 0]
click at [880, 775] on link "6" at bounding box center [881, 789] width 28 height 29
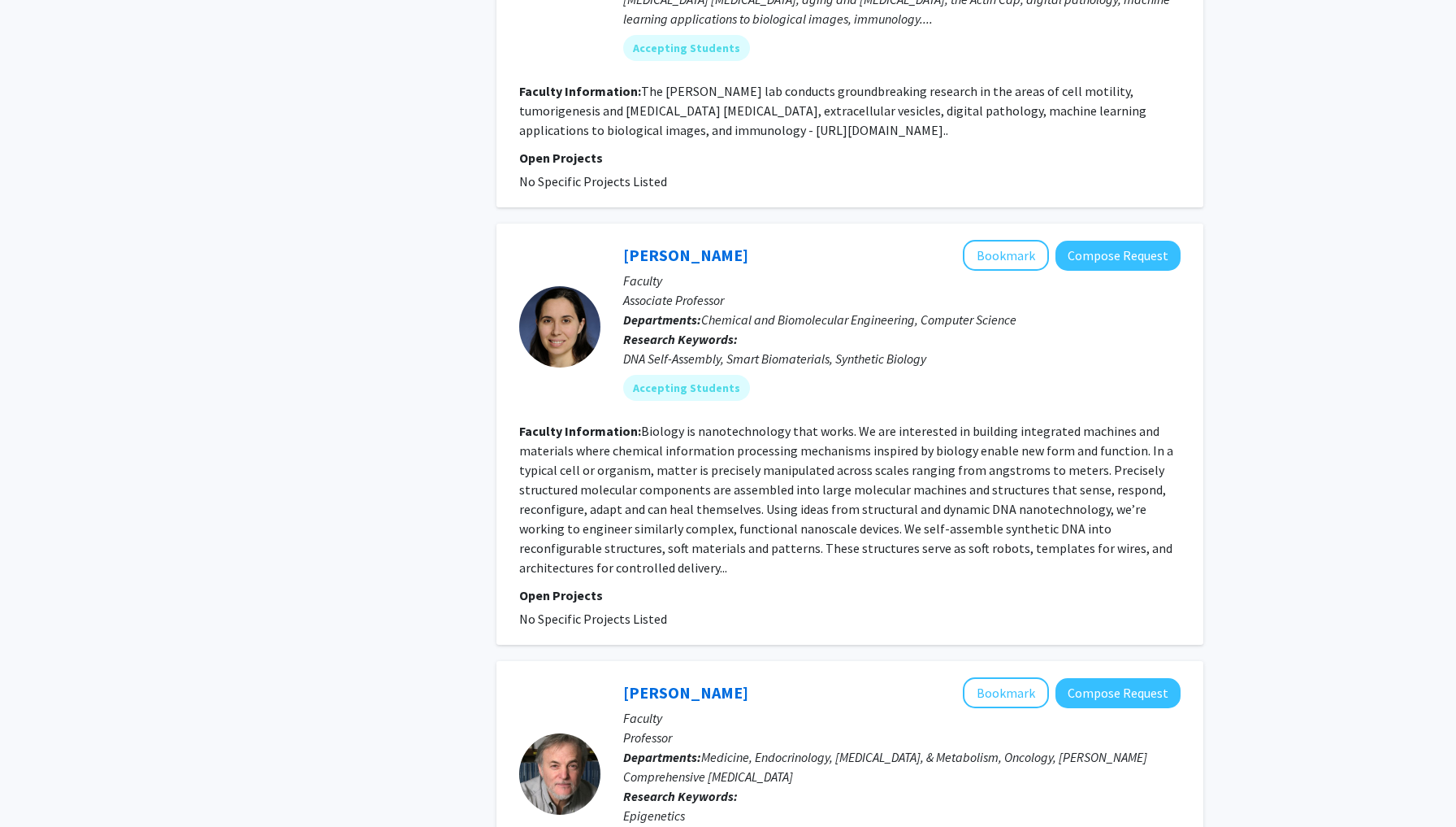
scroll to position [2180, 0]
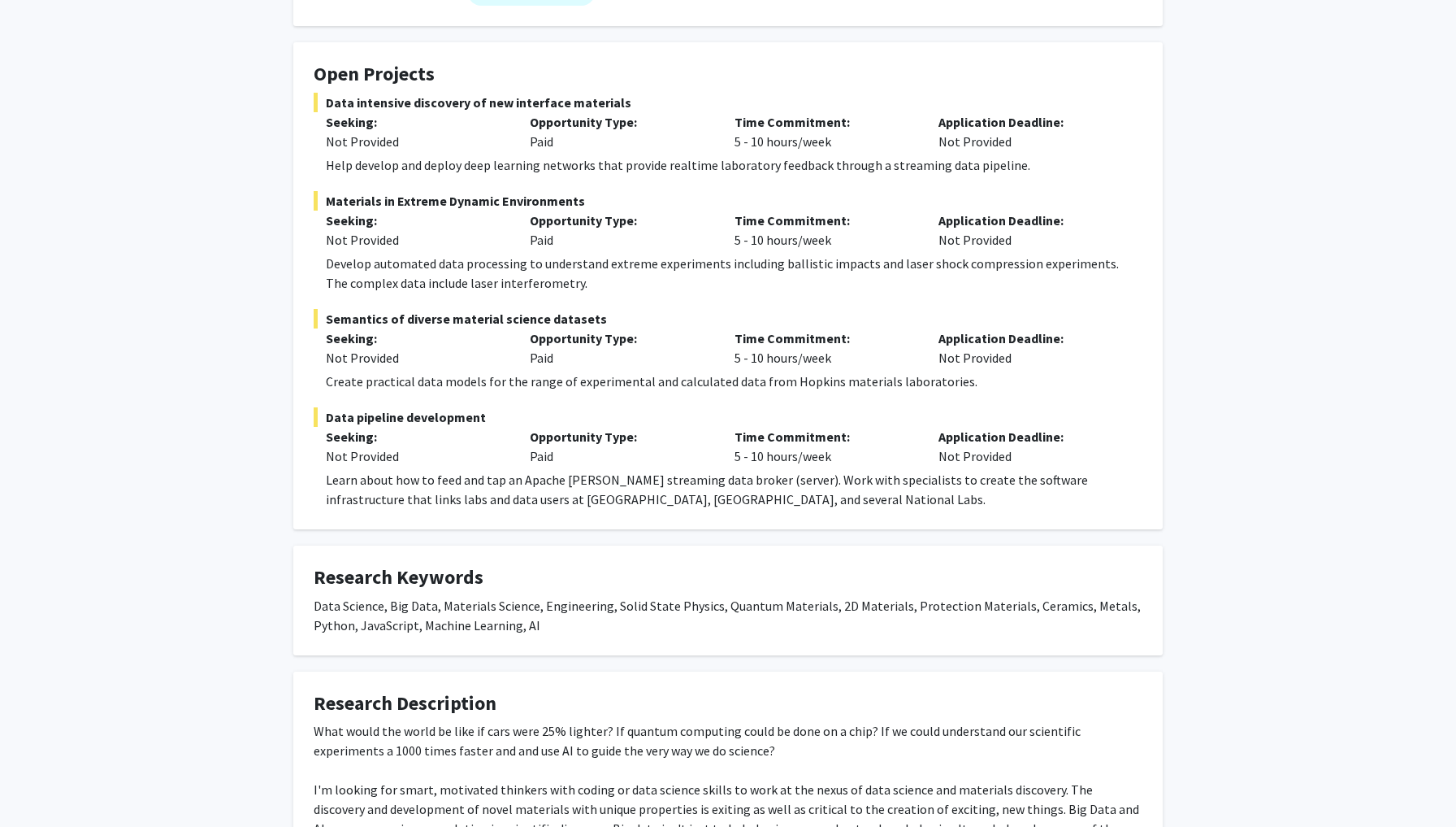
scroll to position [262, 0]
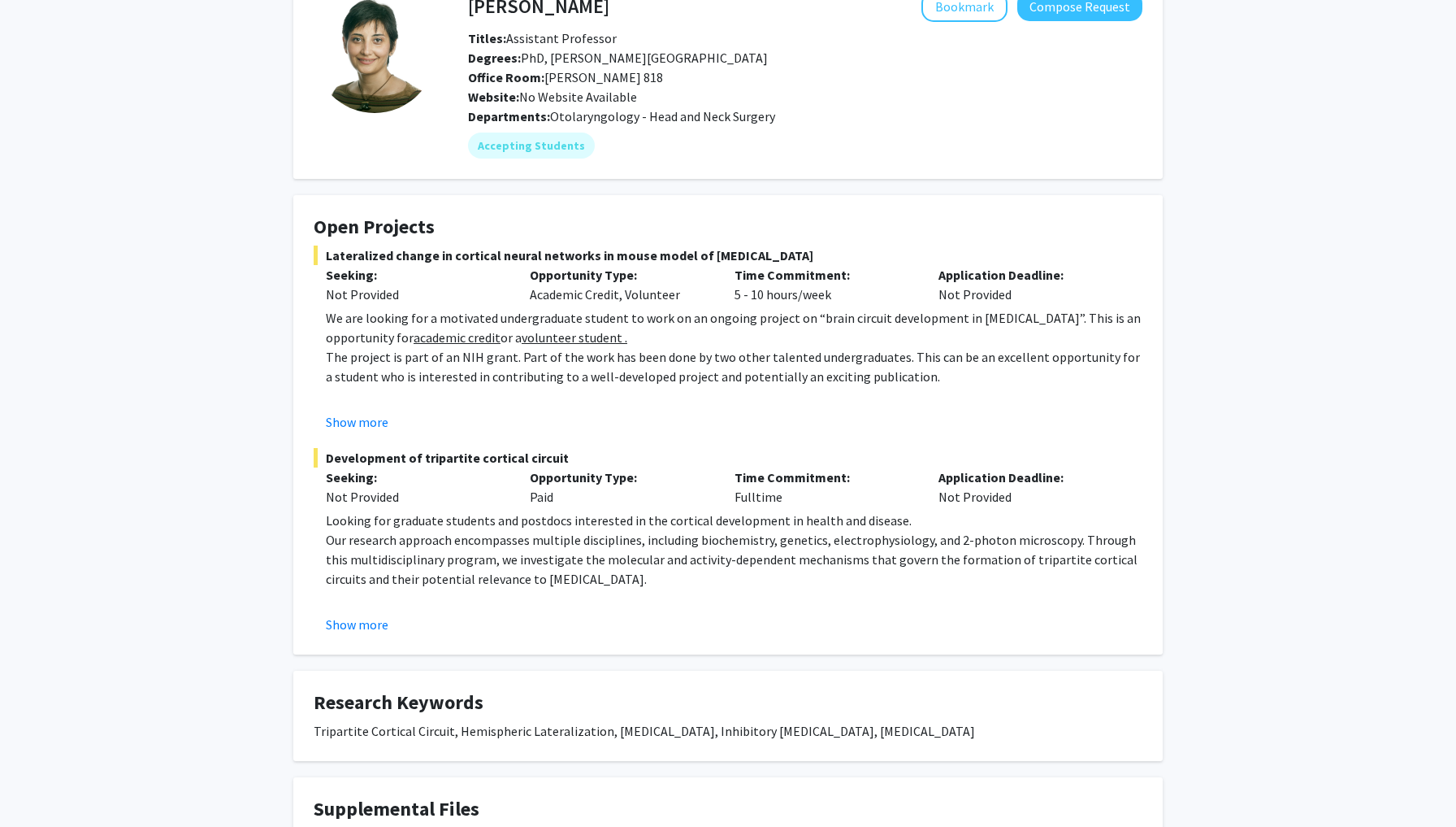
scroll to position [101, 0]
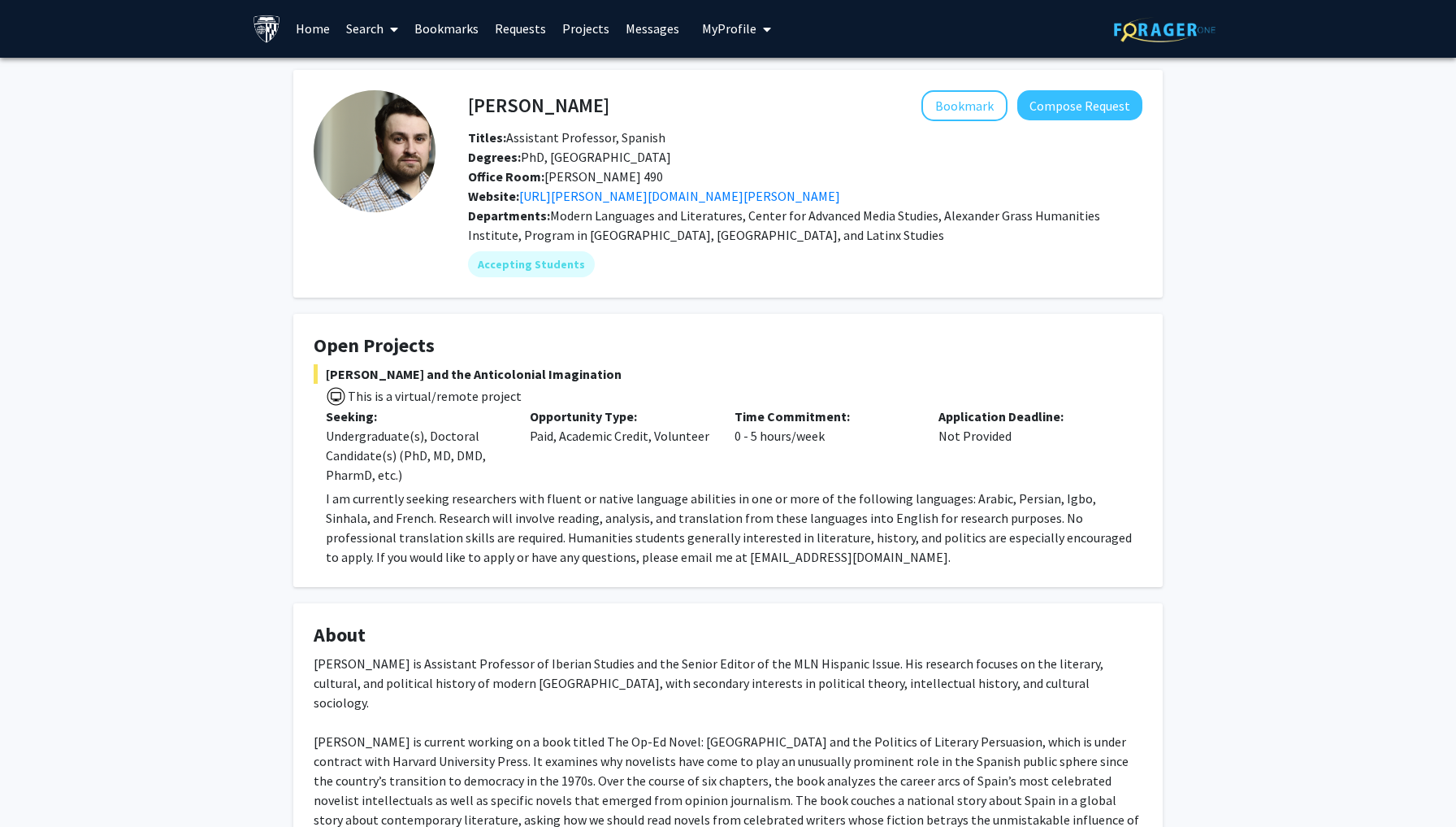
scroll to position [102, 0]
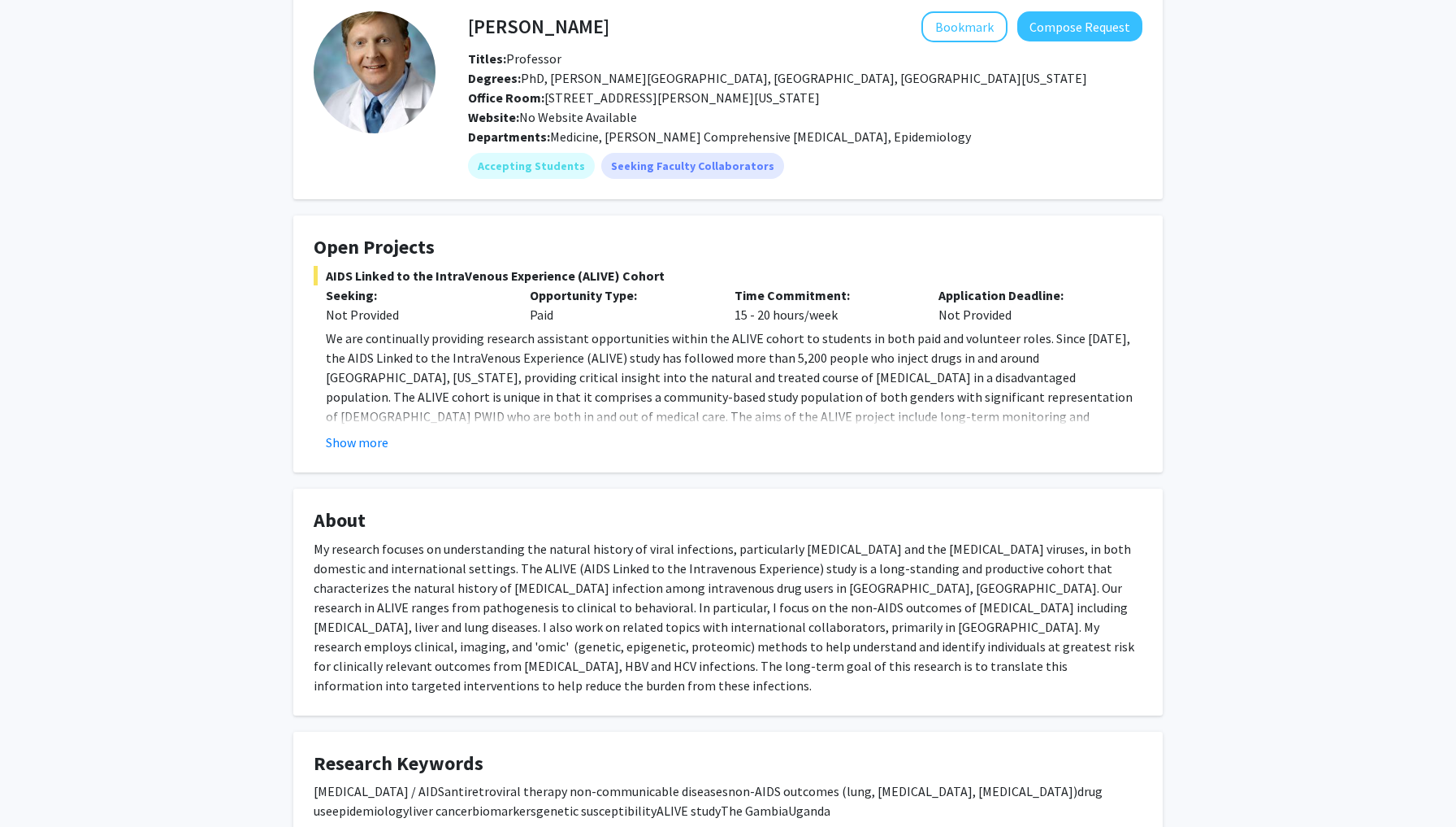
scroll to position [71, 0]
